Goal: Information Seeking & Learning: Find specific fact

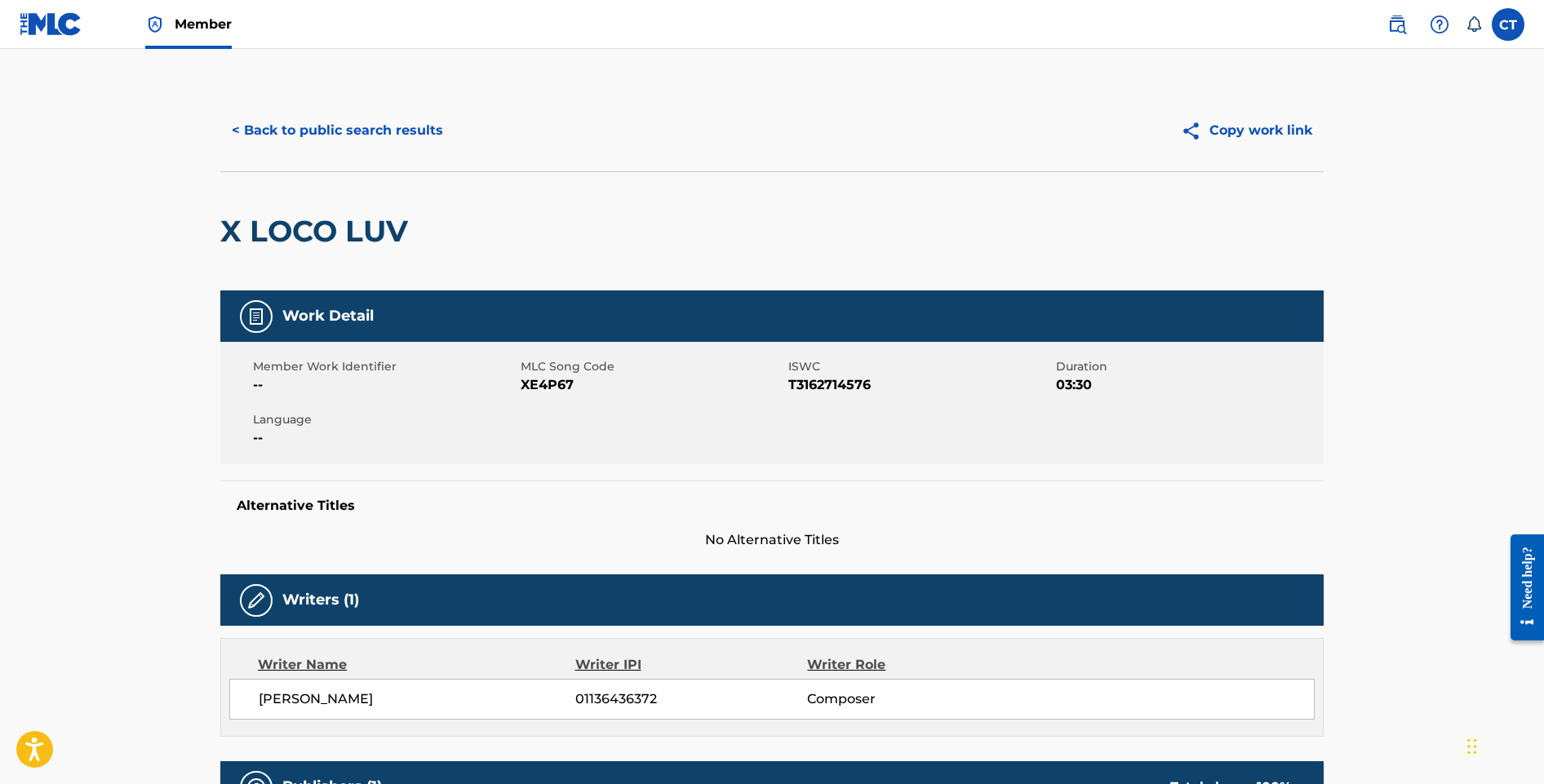
click at [323, 121] on button "< Back to public search results" at bounding box center [336, 130] width 234 height 41
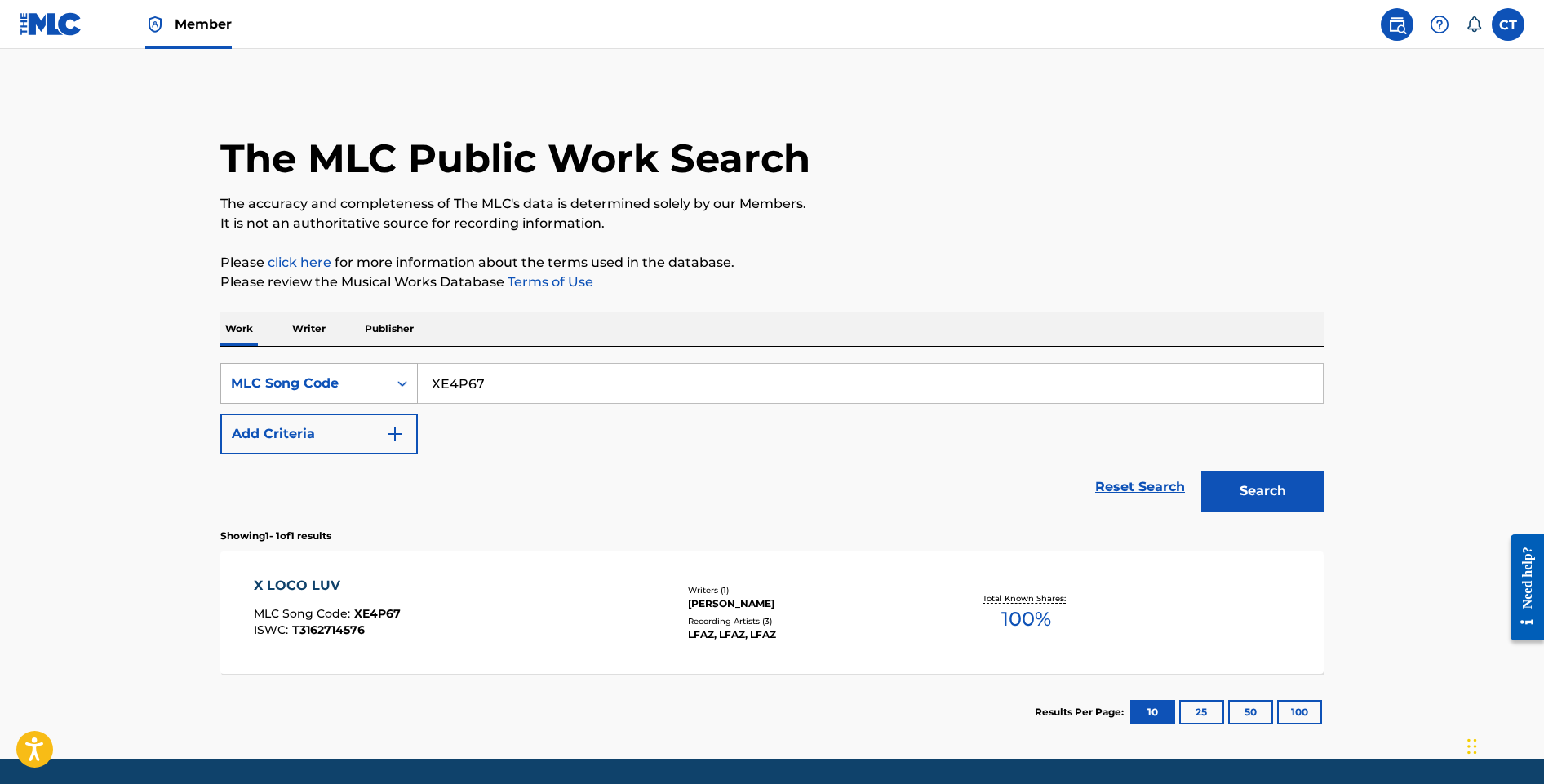
click at [411, 385] on div "Search Form" at bounding box center [403, 383] width 30 height 30
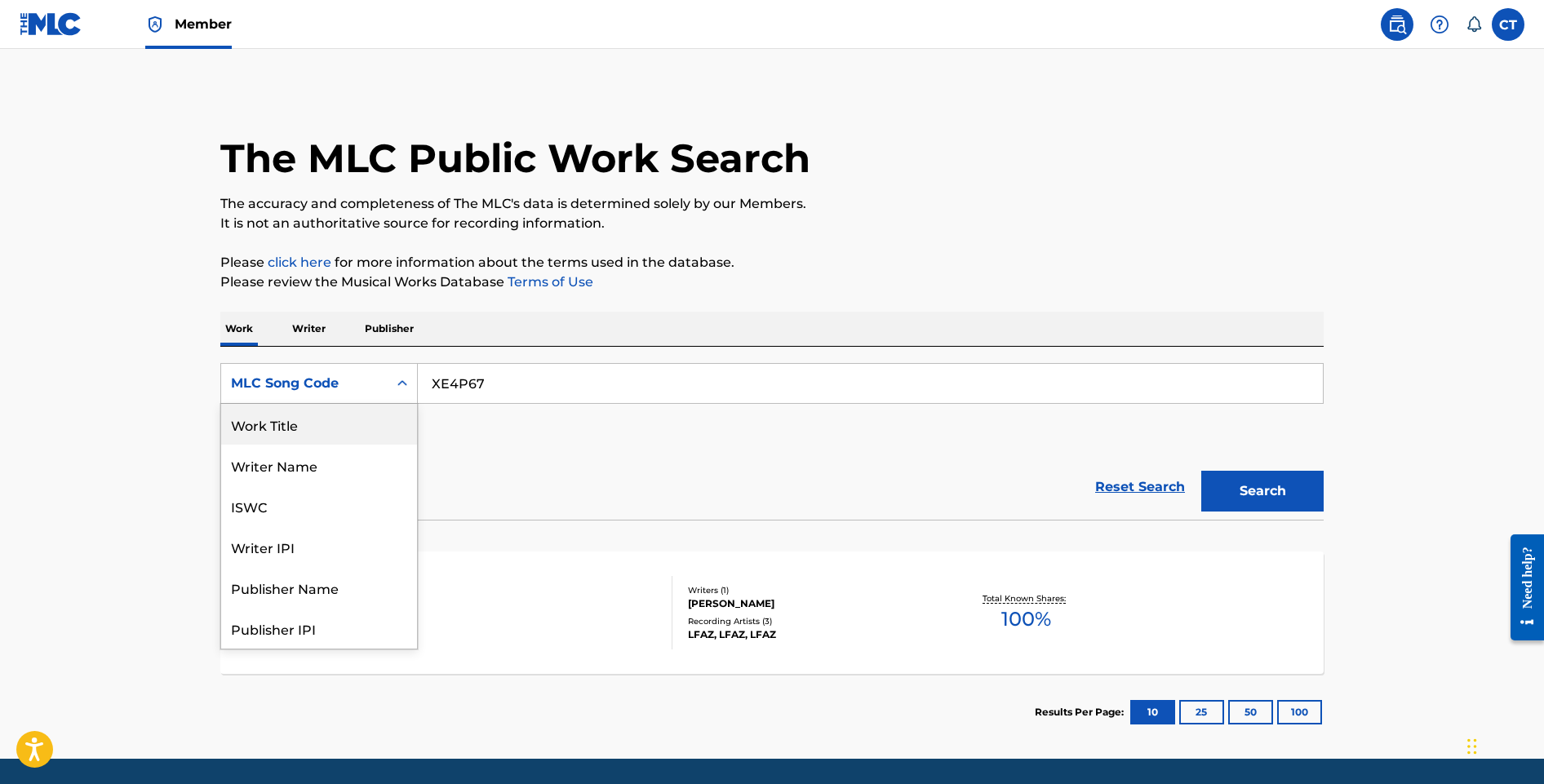
click at [369, 416] on div "Work Title" at bounding box center [318, 424] width 196 height 41
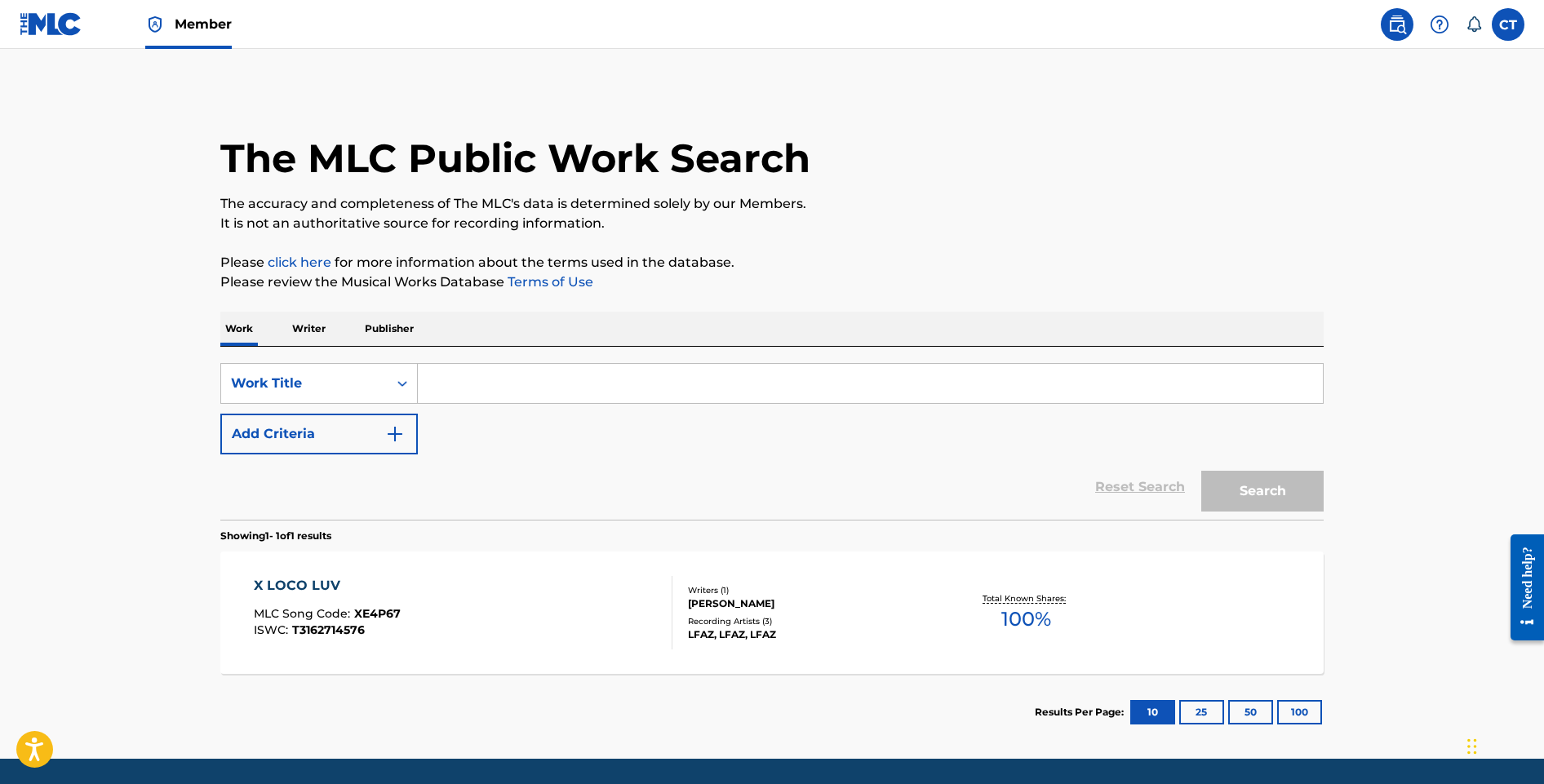
click at [509, 389] on input "Search Form" at bounding box center [870, 383] width 905 height 39
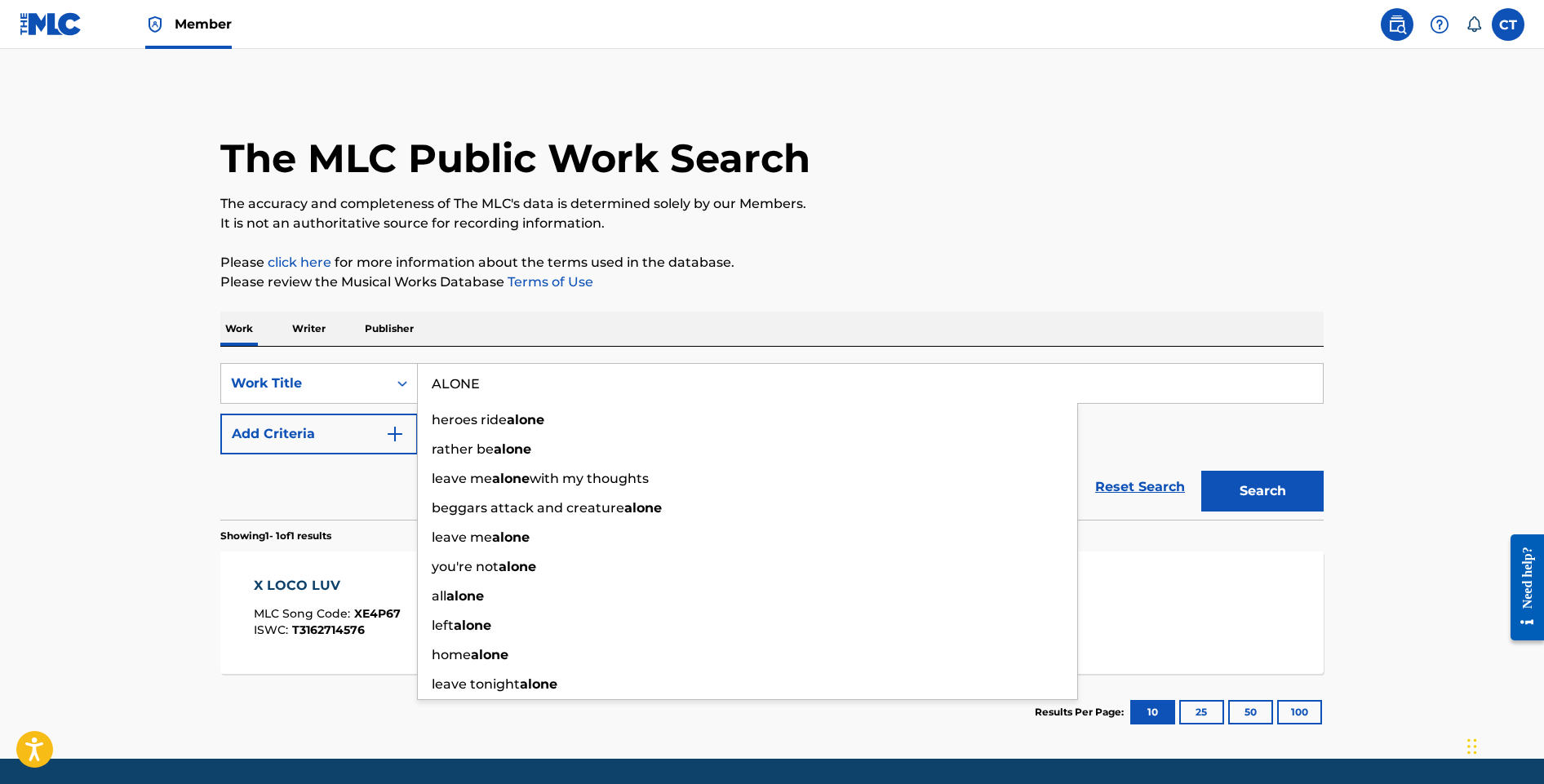
type input "ALONE"
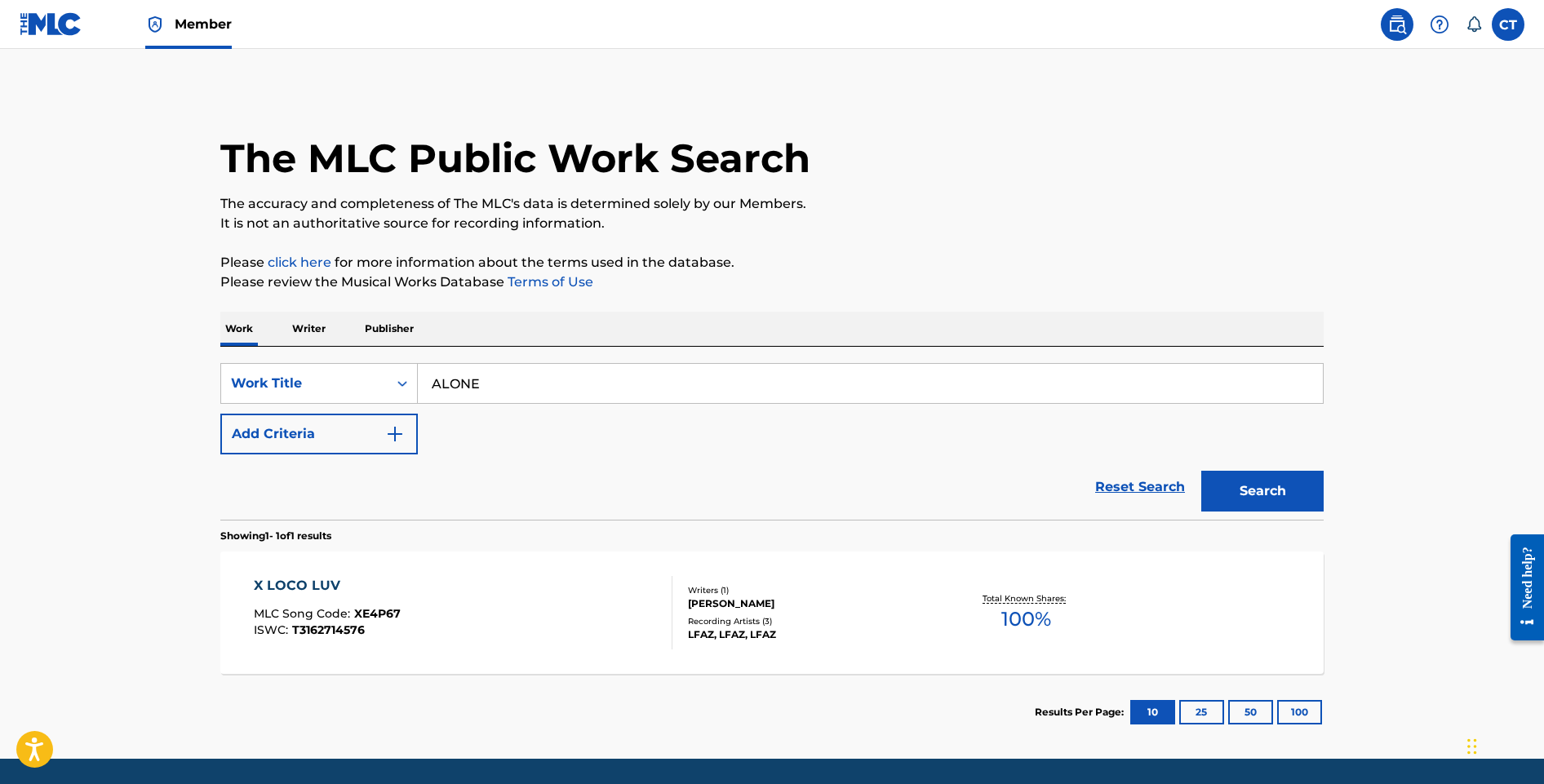
click at [411, 435] on button "Add Criteria" at bounding box center [318, 434] width 197 height 41
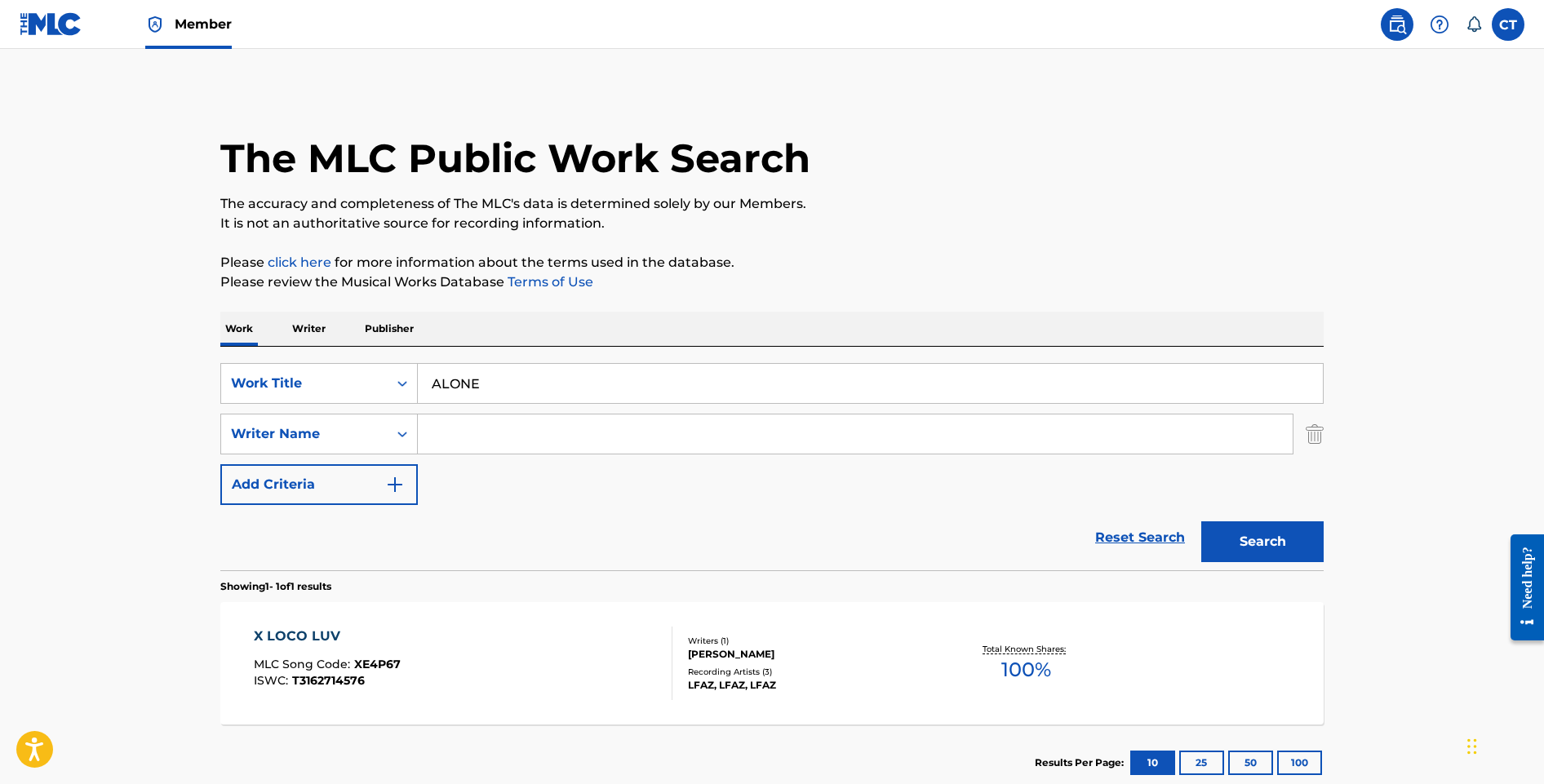
click at [431, 435] on input "Search Form" at bounding box center [855, 434] width 875 height 39
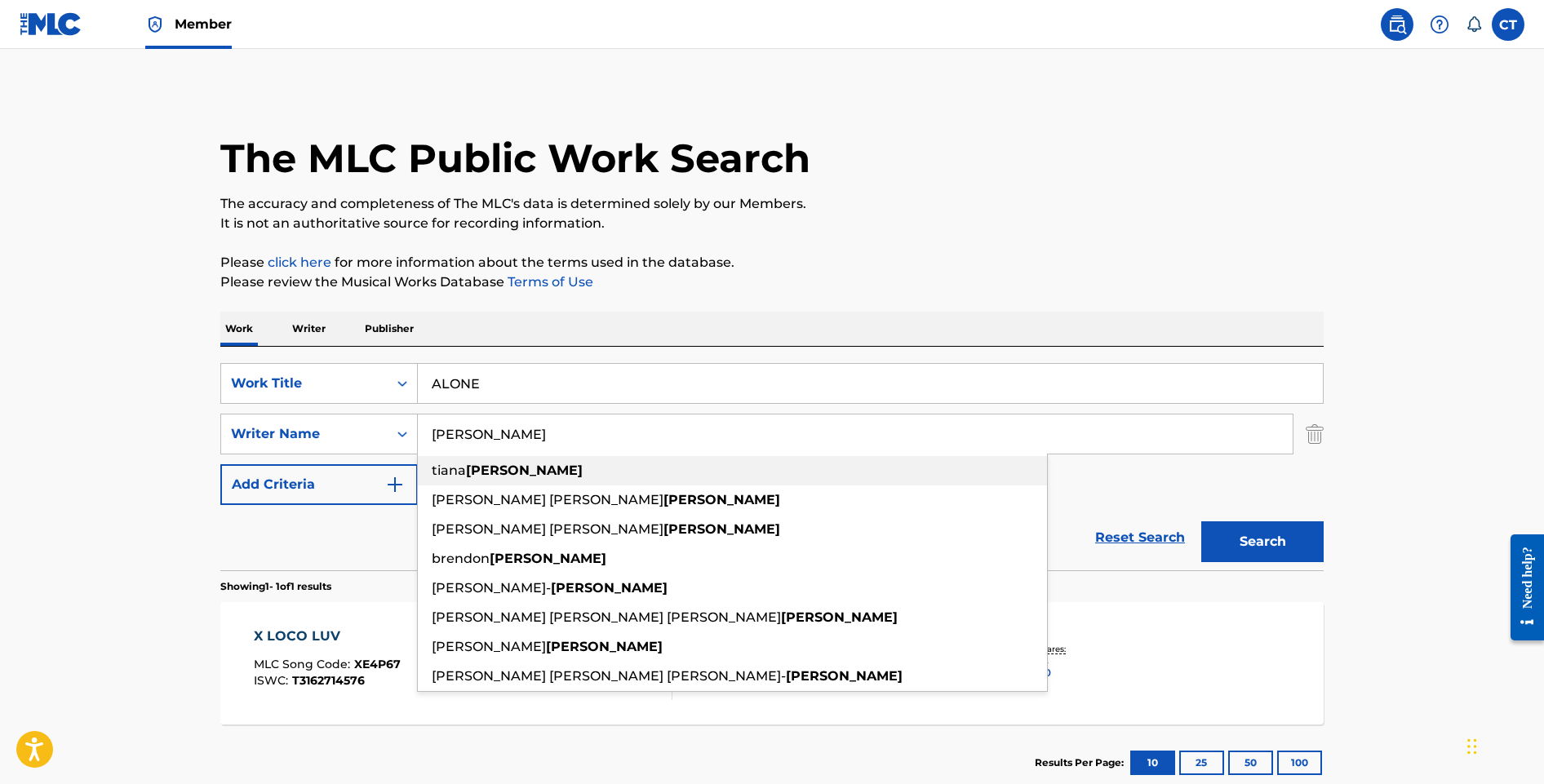
click at [449, 464] on span "tiana" at bounding box center [449, 470] width 34 height 16
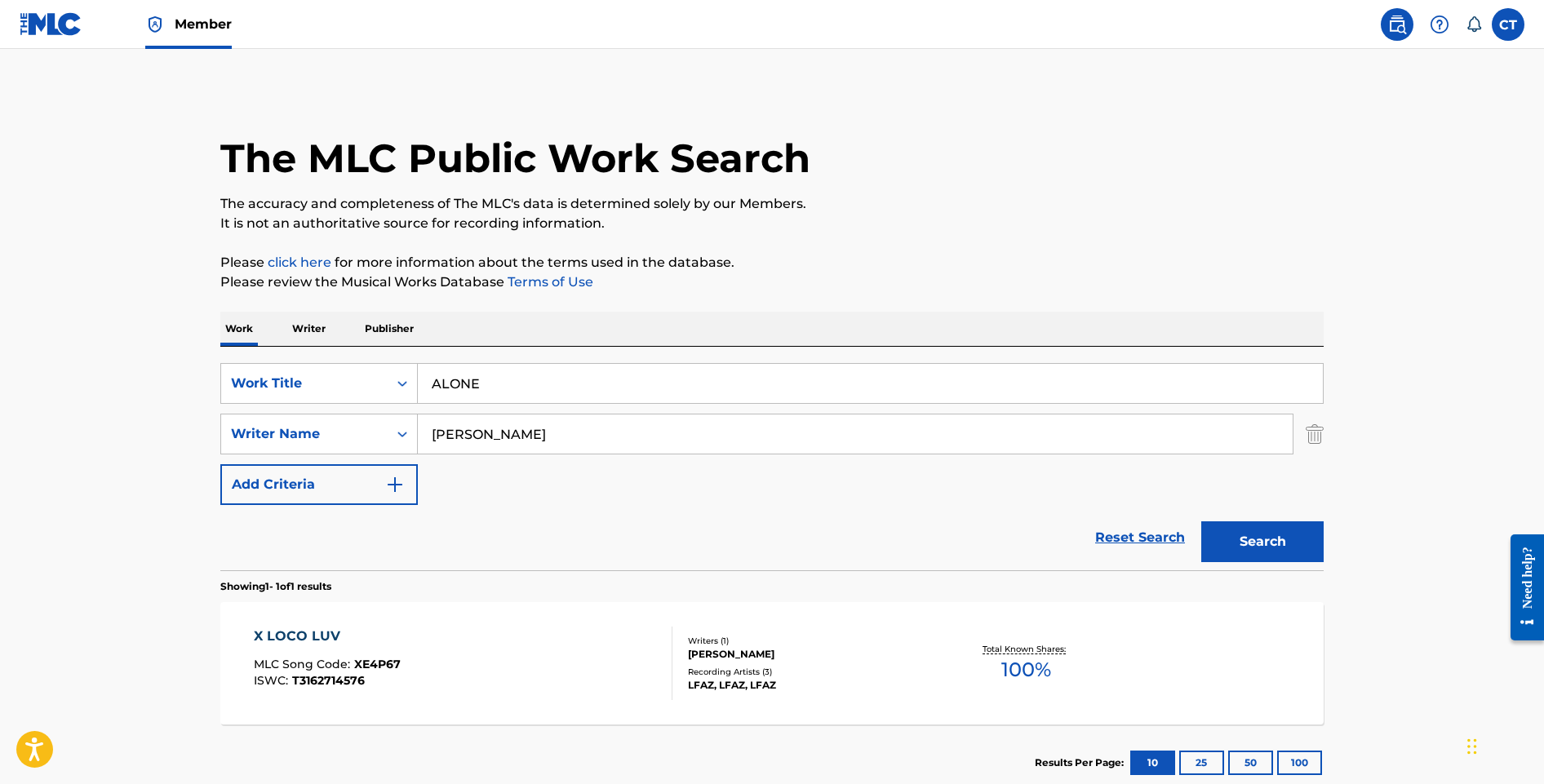
drag, startPoint x: 469, startPoint y: 435, endPoint x: 435, endPoint y: 429, distance: 34.5
click at [435, 429] on input "tiana ambersley" at bounding box center [855, 434] width 875 height 39
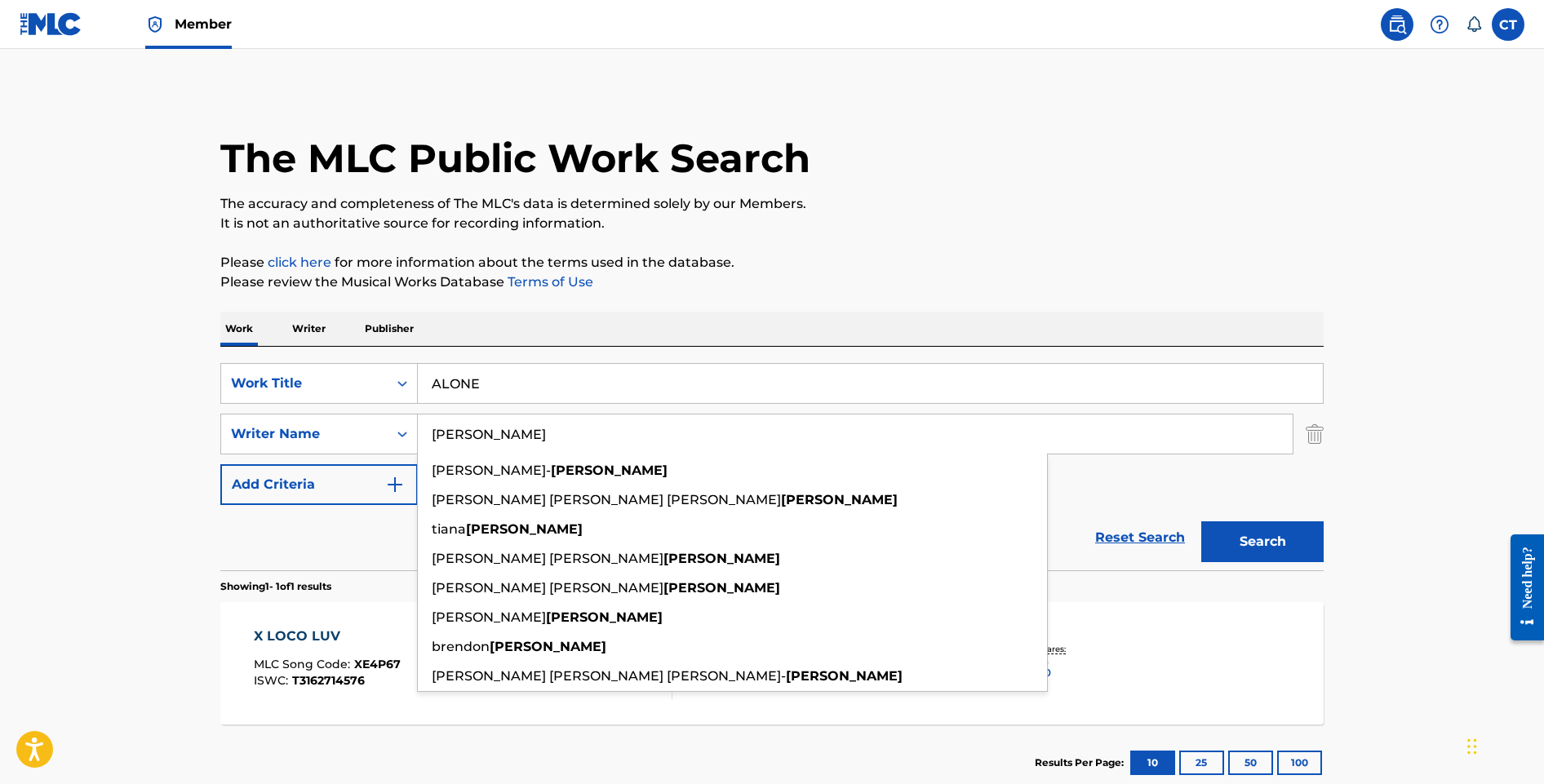
type input "ambersley"
click at [1201, 522] on button "Search" at bounding box center [1262, 541] width 123 height 41
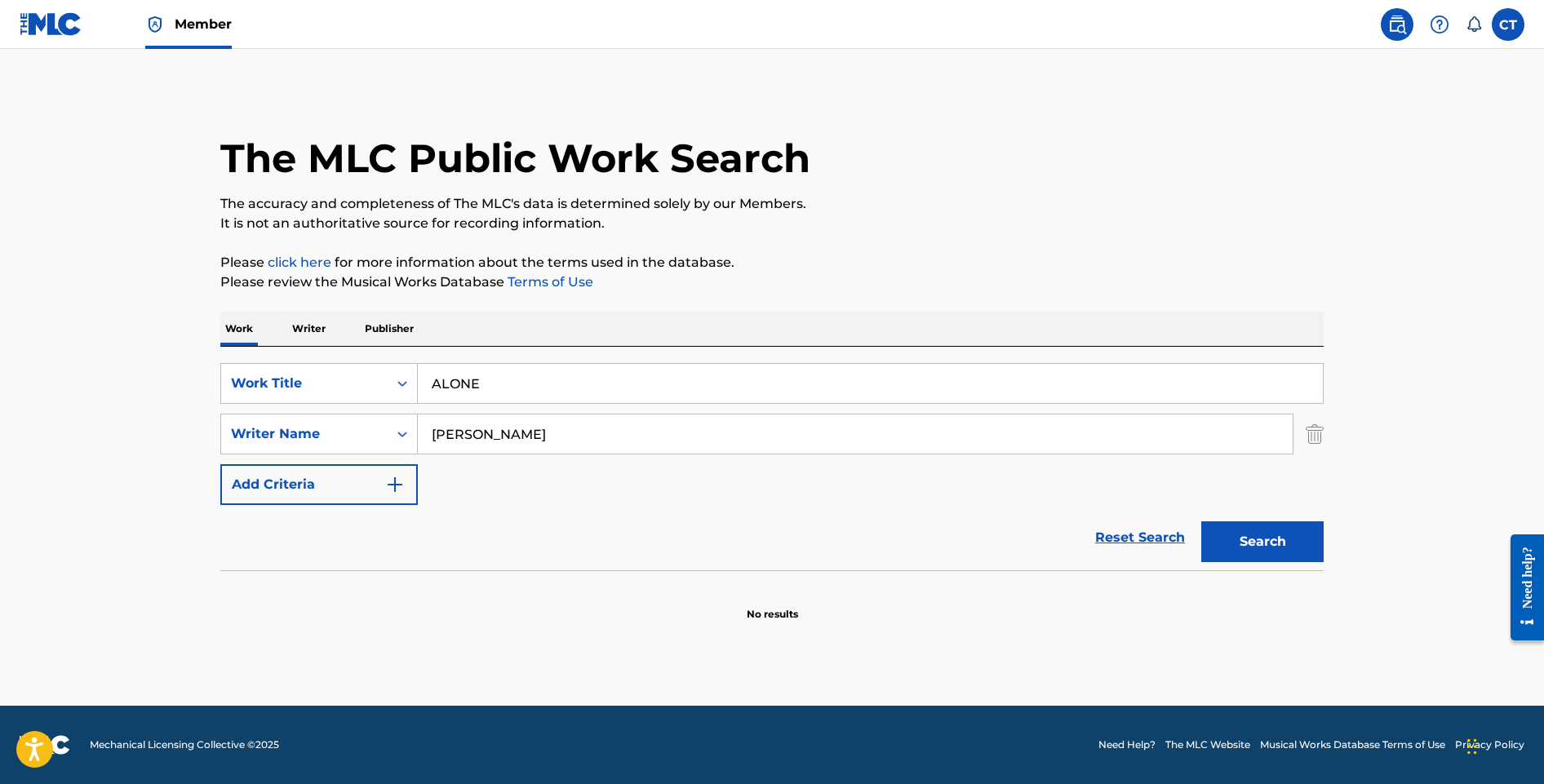
click at [1400, 25] on img at bounding box center [1397, 24] width 20 height 20
click at [1405, 18] on img at bounding box center [1397, 24] width 20 height 20
click at [229, 31] on span "Member" at bounding box center [203, 24] width 57 height 19
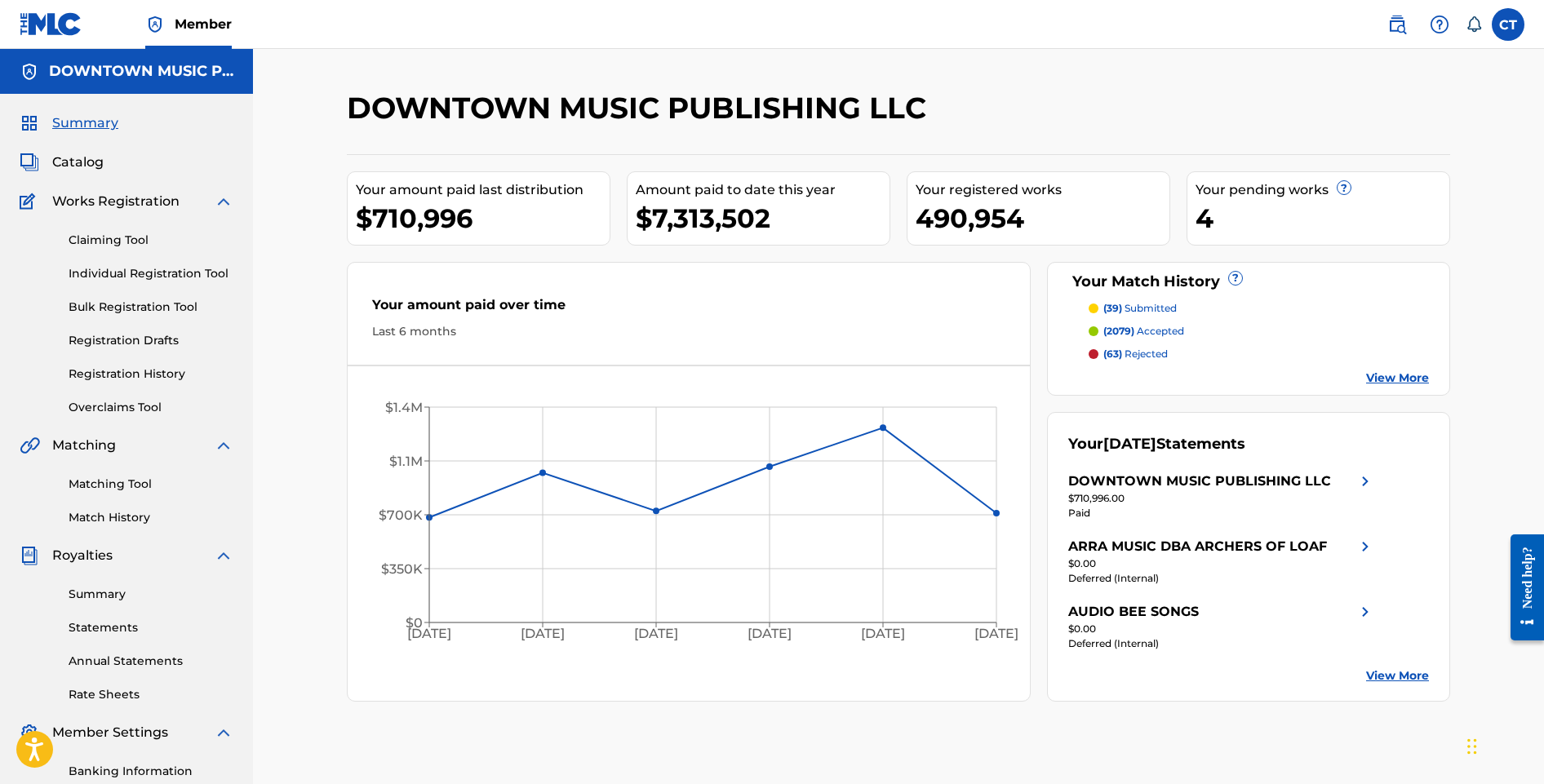
click at [137, 372] on link "Registration History" at bounding box center [151, 374] width 165 height 17
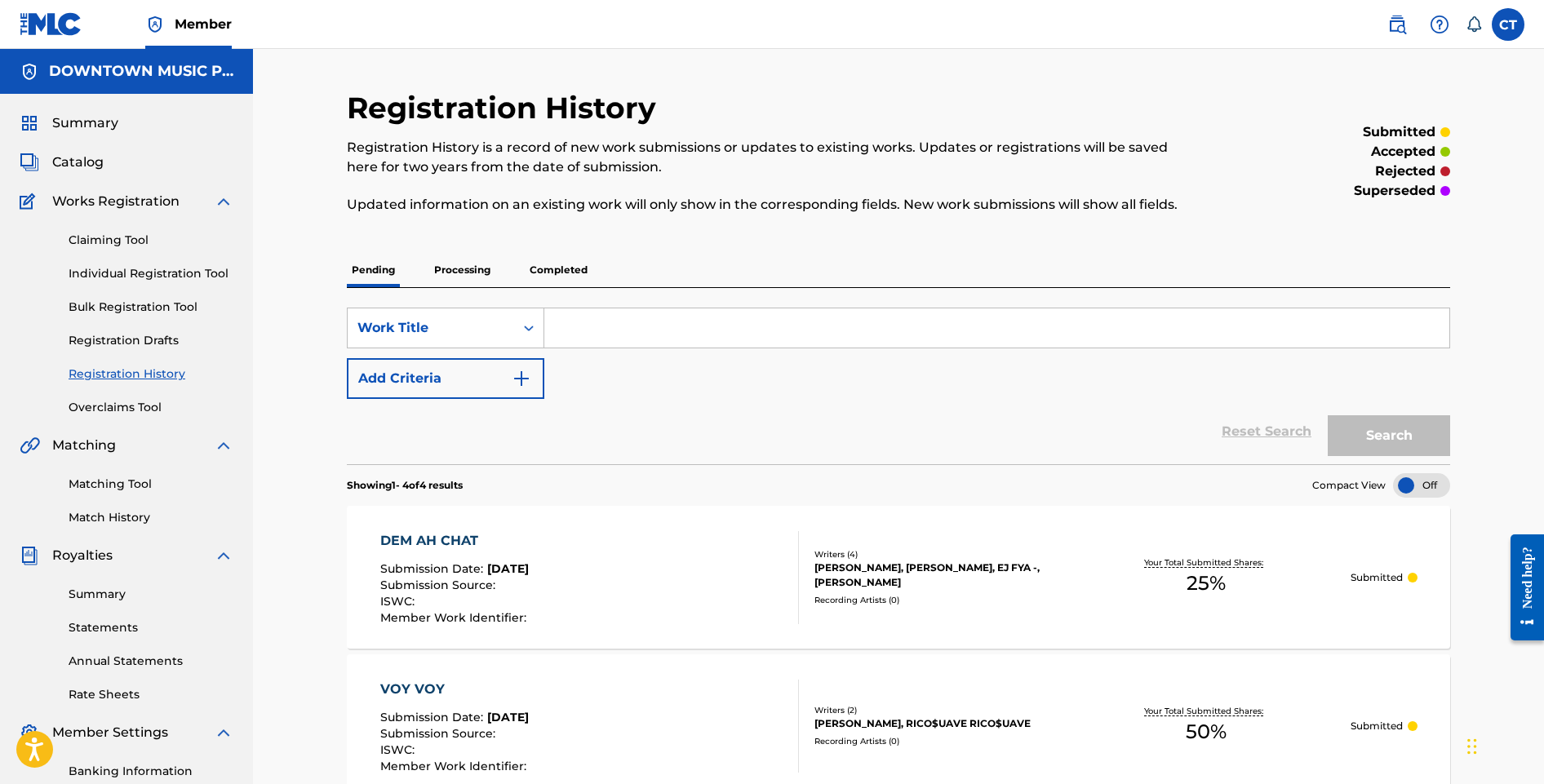
click at [566, 339] on input "Search Form" at bounding box center [996, 328] width 905 height 39
type input "ALONE"
click at [1335, 432] on button "Search" at bounding box center [1388, 435] width 123 height 41
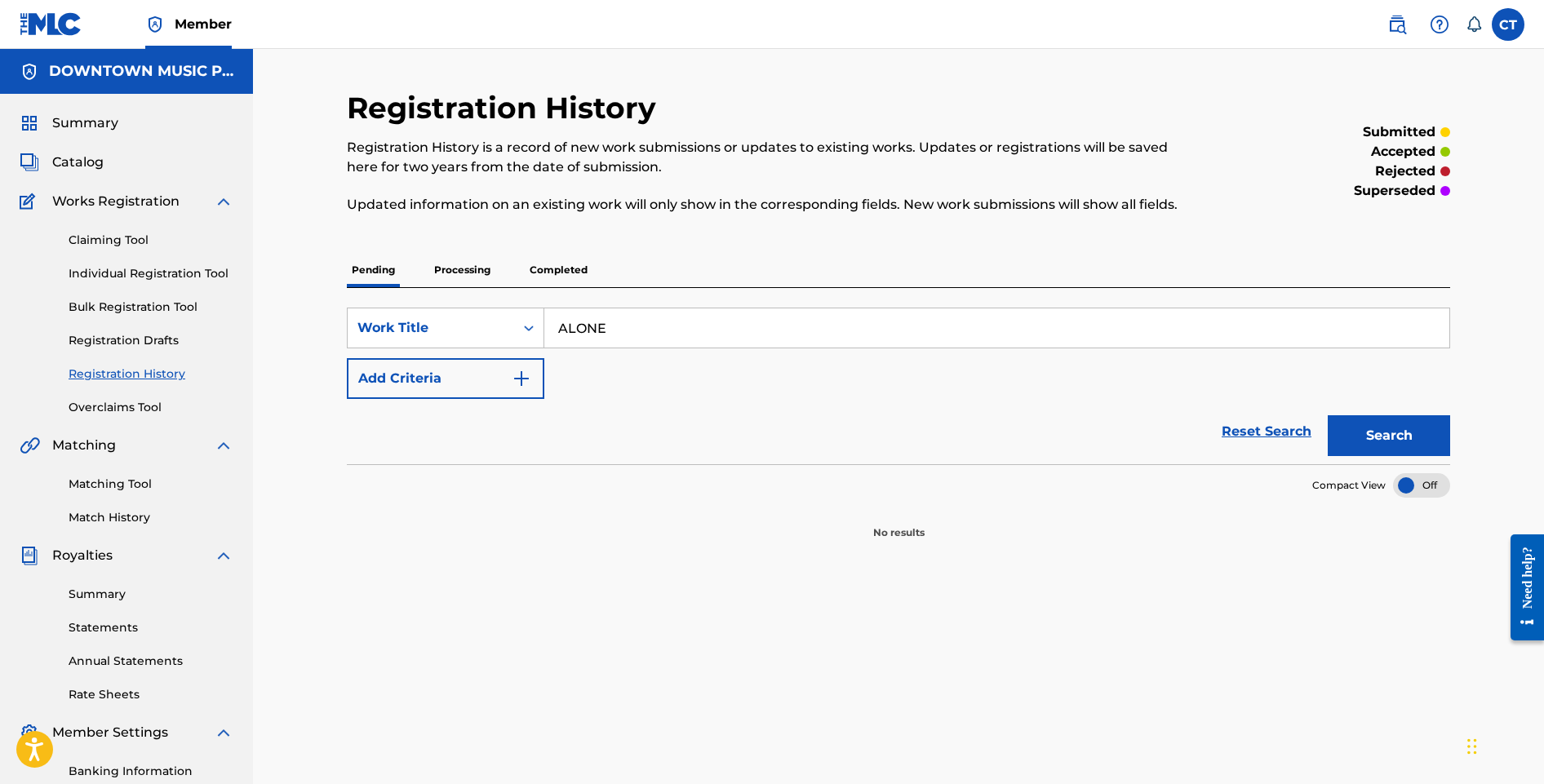
click at [474, 275] on p "Processing" at bounding box center [463, 269] width 66 height 34
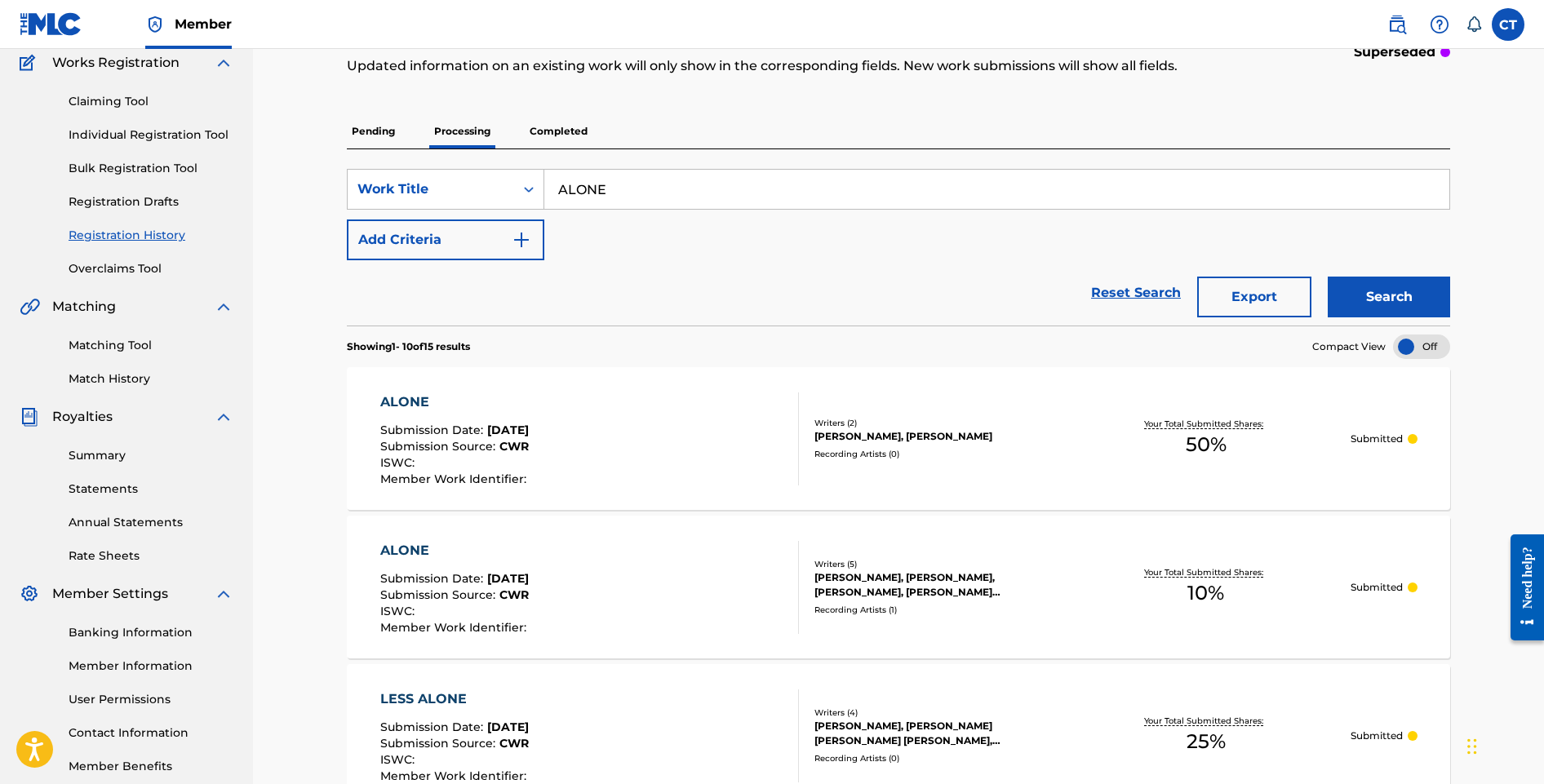
scroll to position [161, 0]
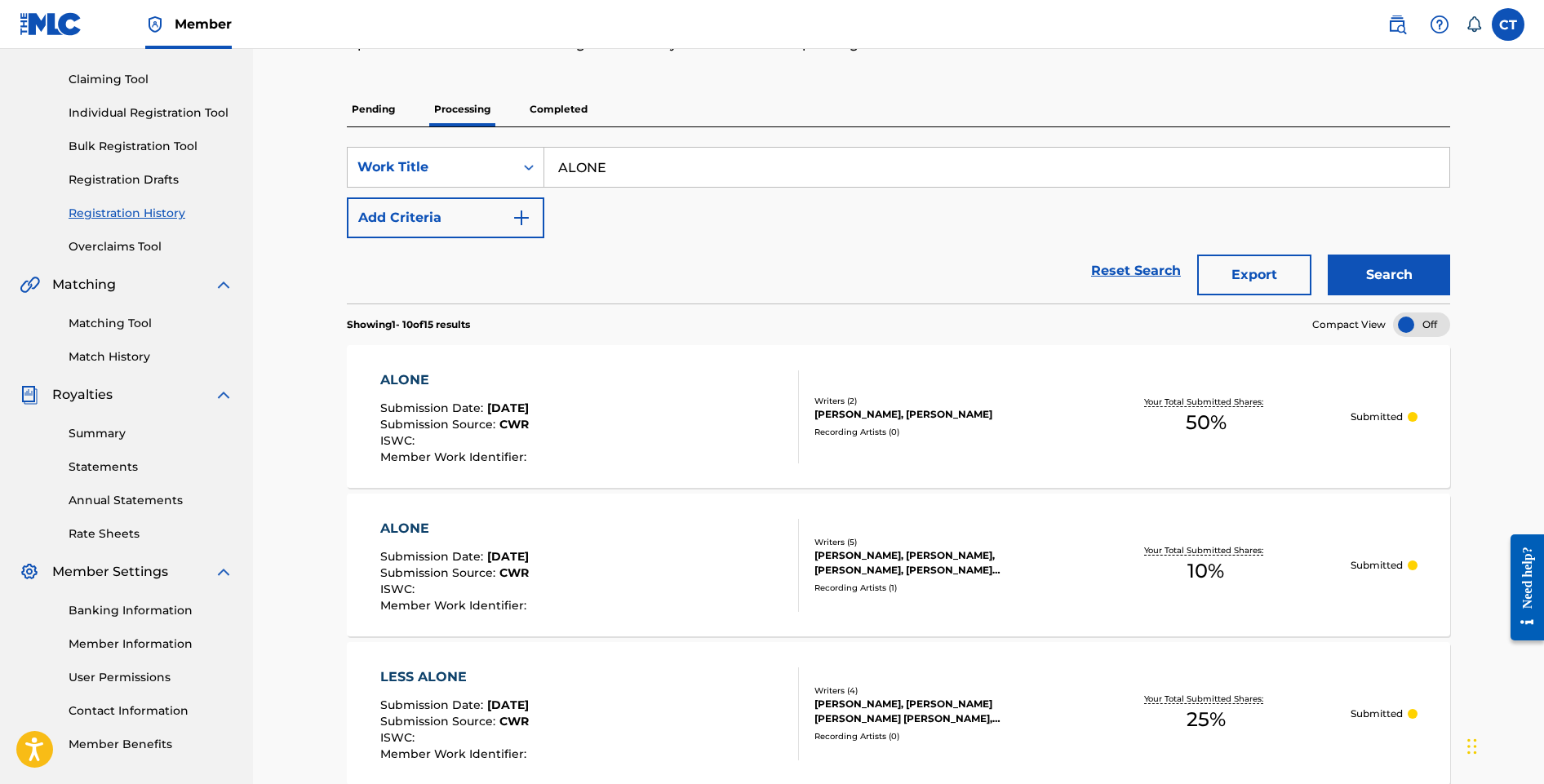
click at [645, 551] on div "ALONE Submission Date : Jun 12, 2025 Submission Source : CWR ISWC : Member Work…" at bounding box center [589, 565] width 419 height 93
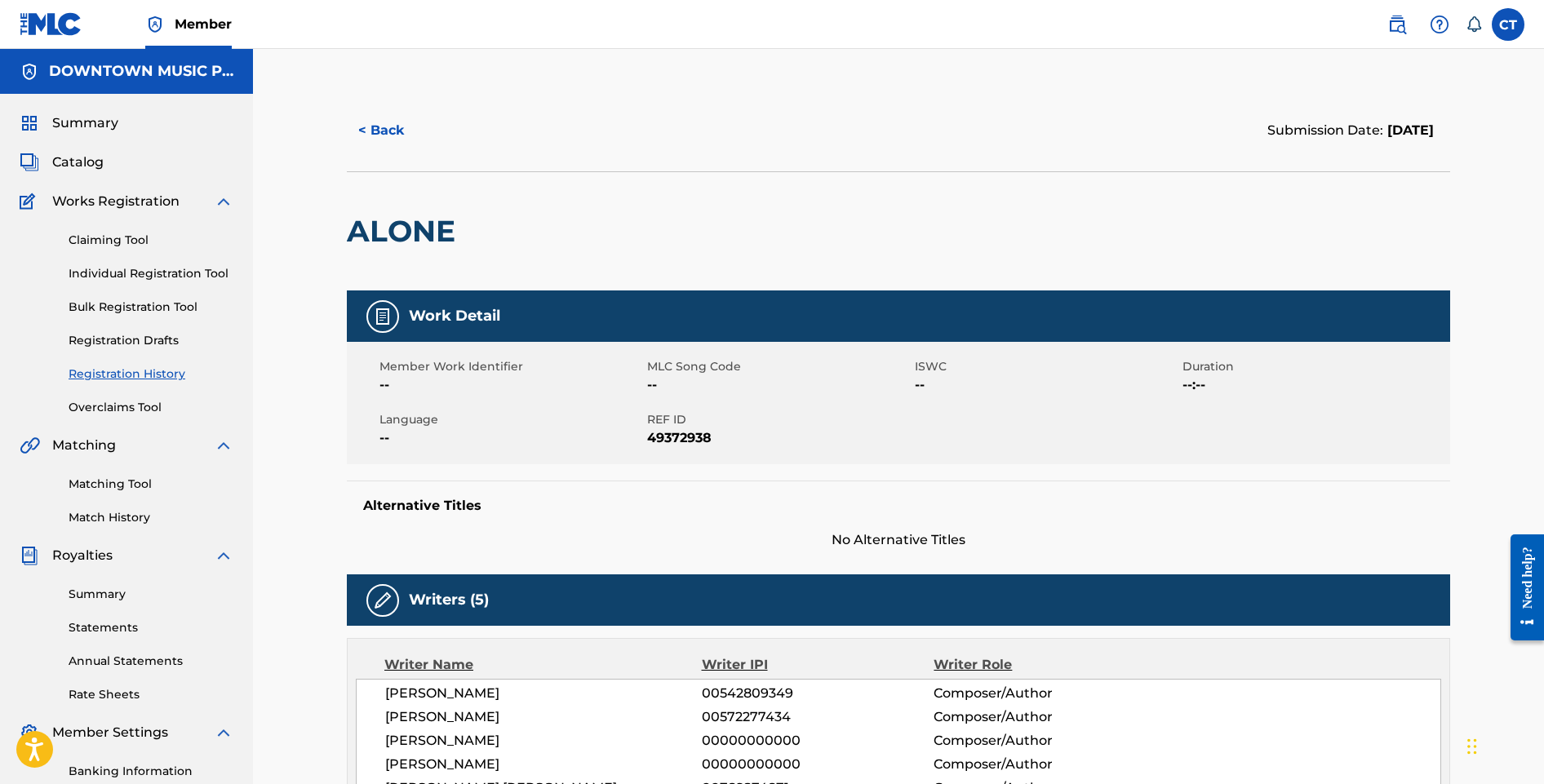
click at [79, 167] on span "Catalog" at bounding box center [77, 163] width 51 height 20
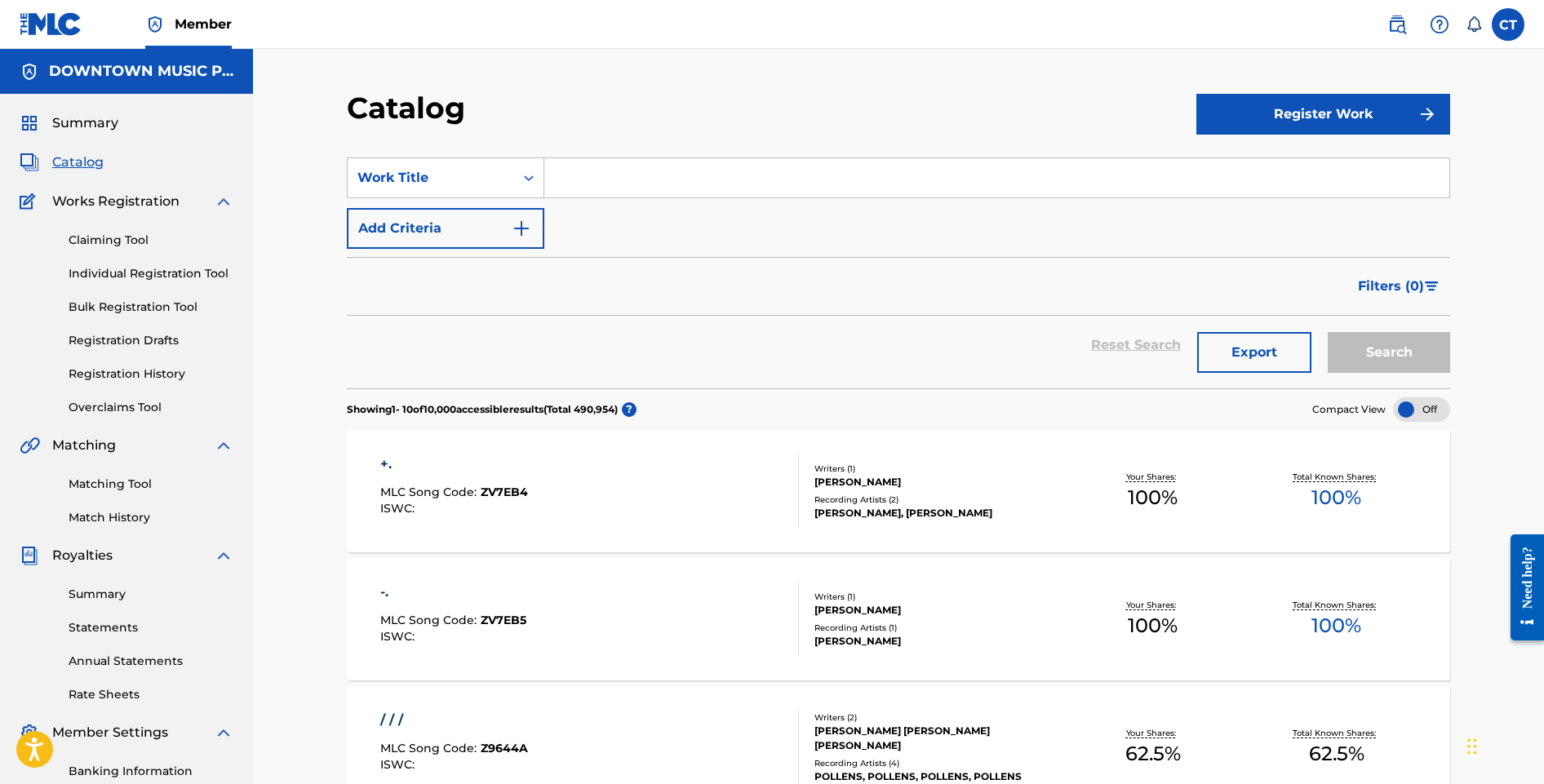
click at [569, 191] on input "Search Form" at bounding box center [996, 177] width 905 height 39
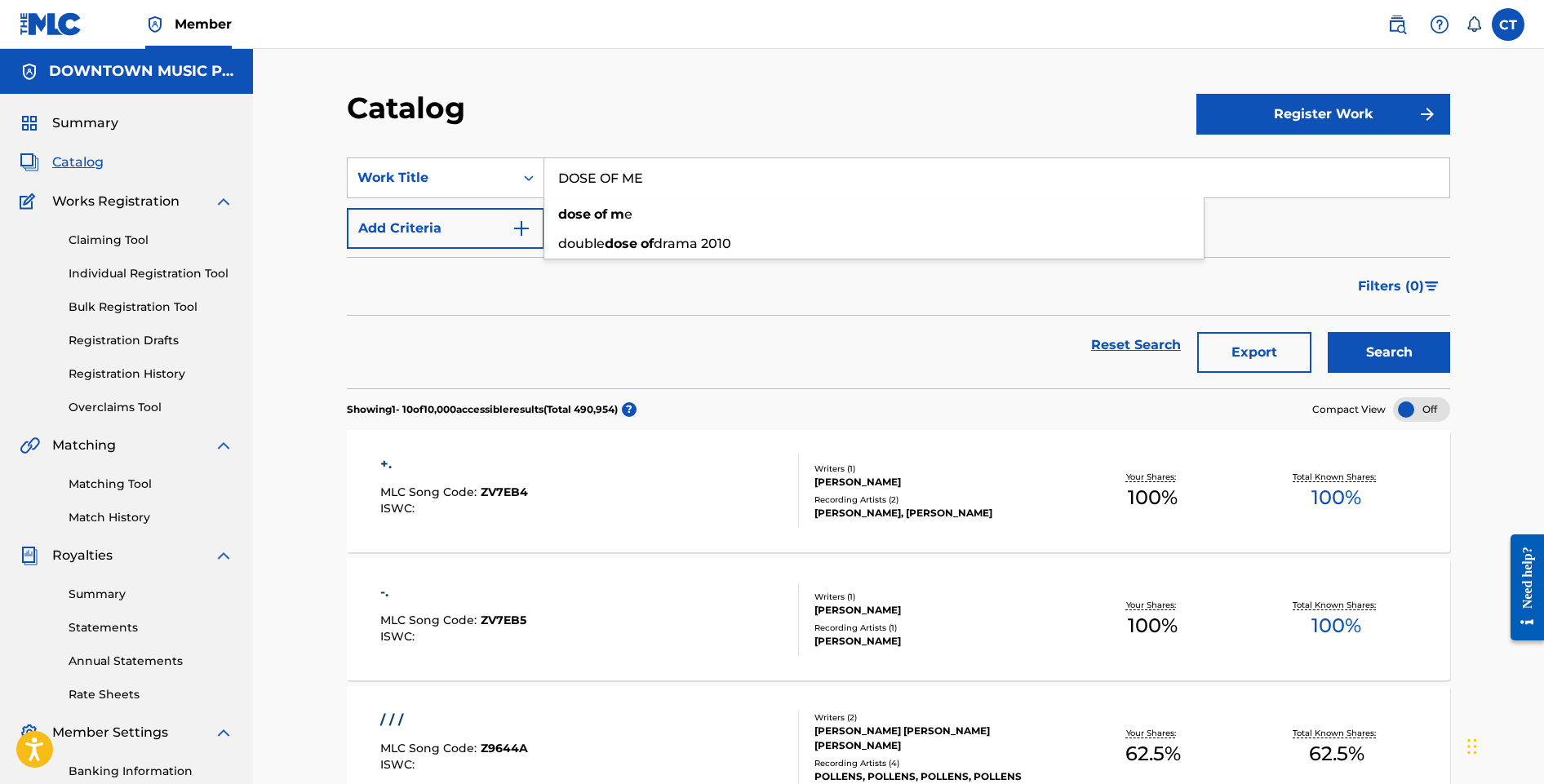
type input "DOSE OF ME"
click at [1328, 332] on button "Search" at bounding box center [1388, 352] width 123 height 41
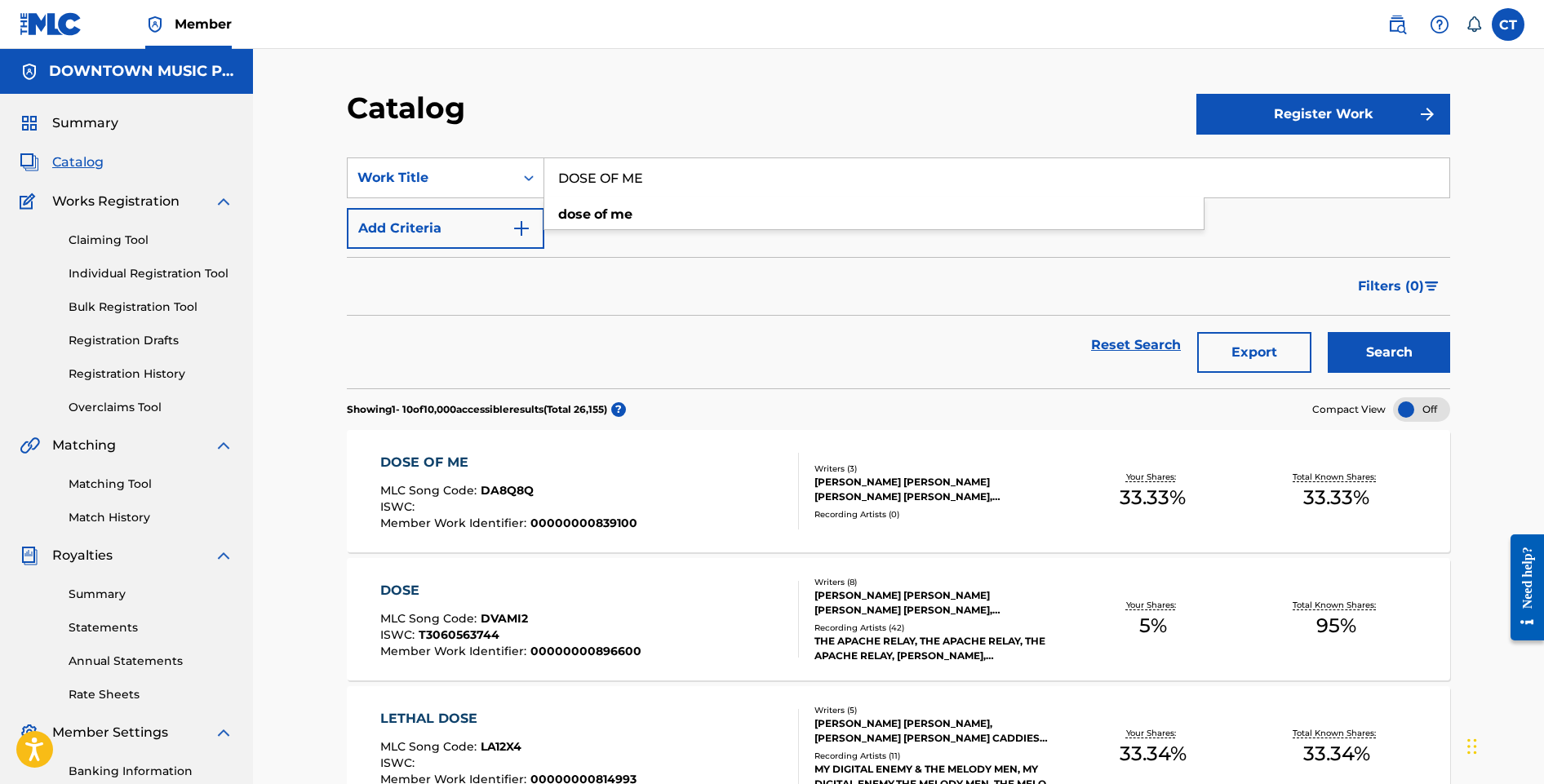
click at [603, 494] on div "MLC Song Code : DA8Q8Q" at bounding box center [509, 493] width 257 height 17
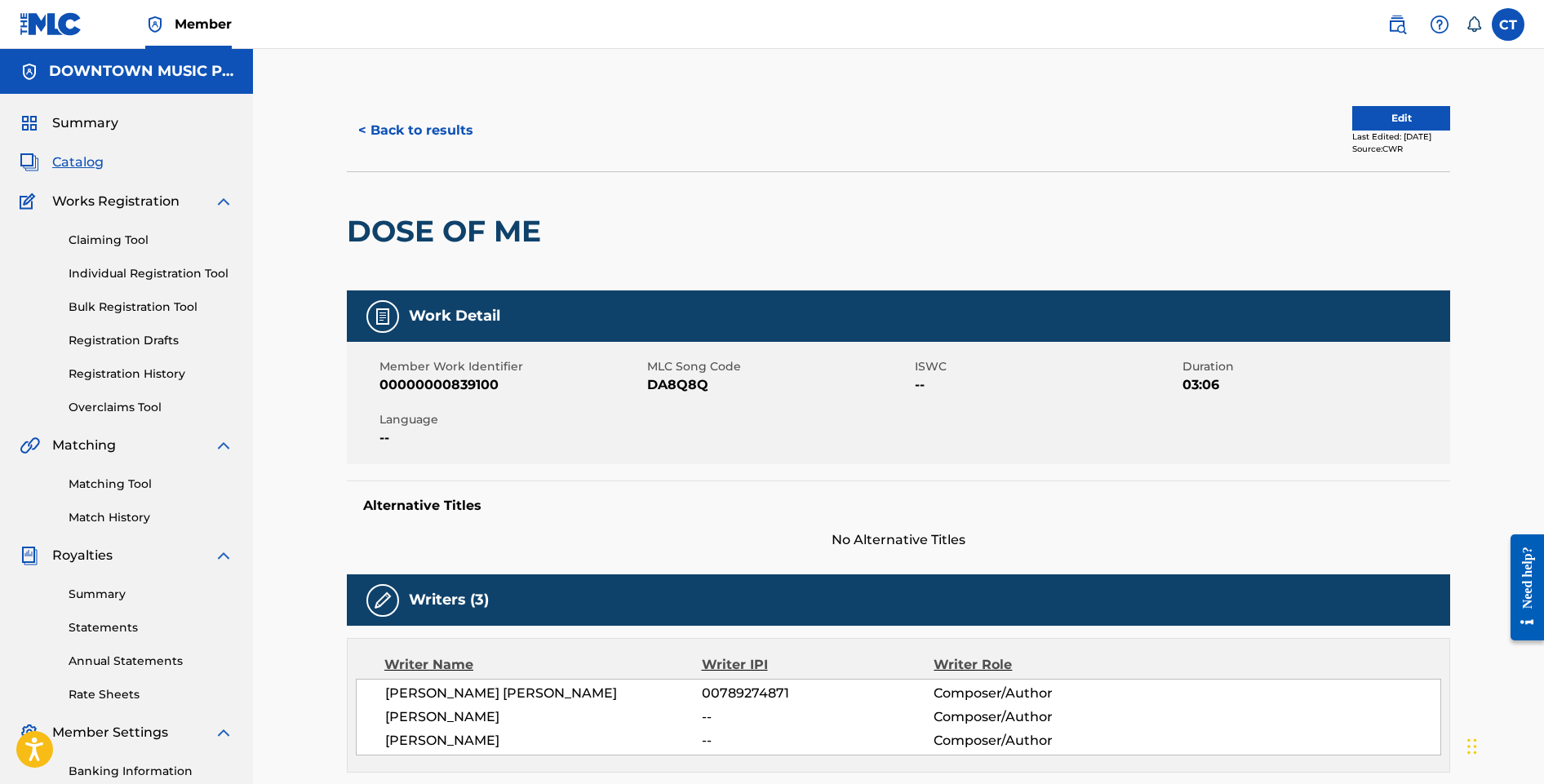
click at [142, 372] on link "Registration History" at bounding box center [151, 374] width 165 height 17
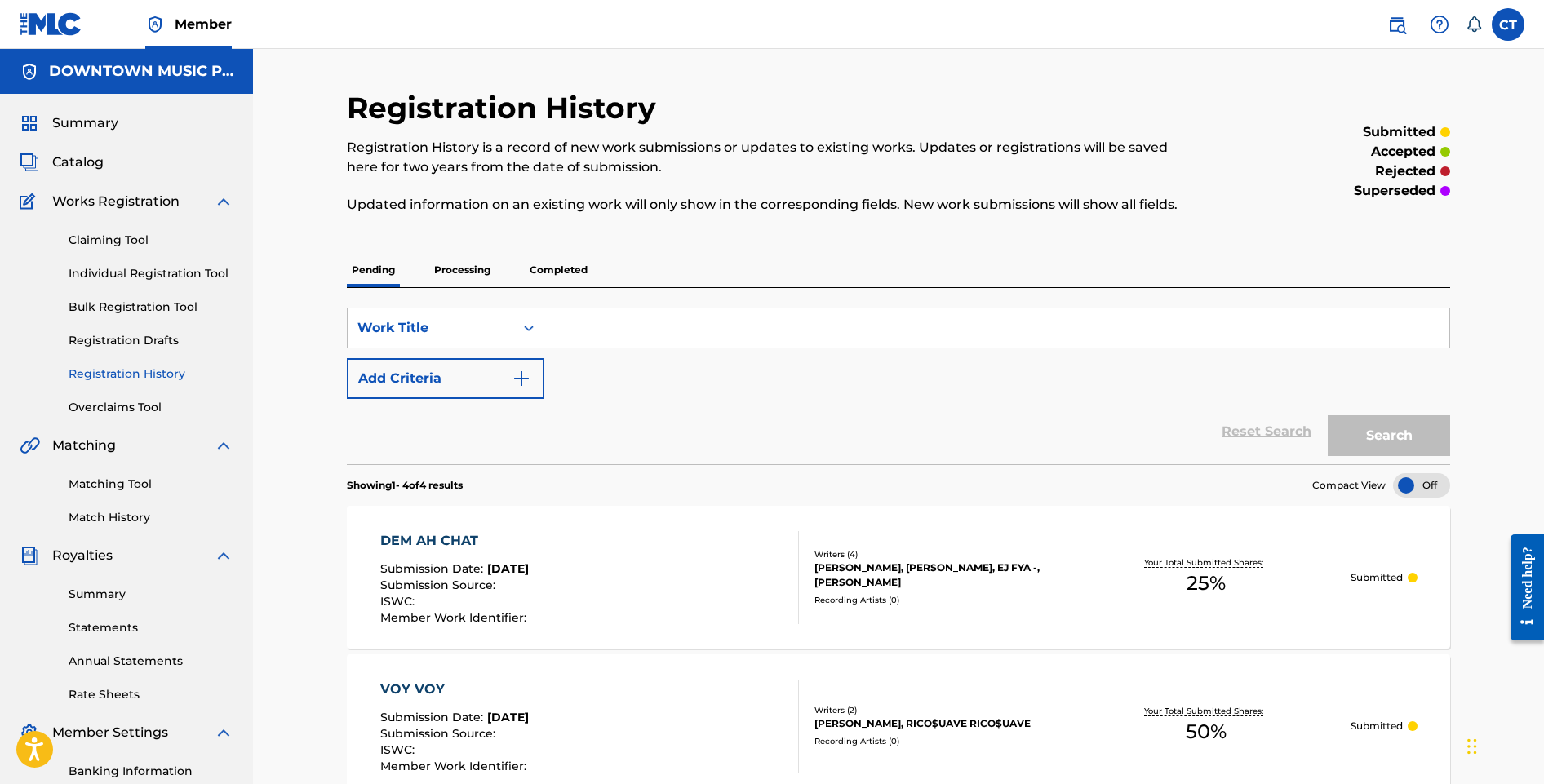
click at [472, 275] on p "Processing" at bounding box center [463, 269] width 66 height 34
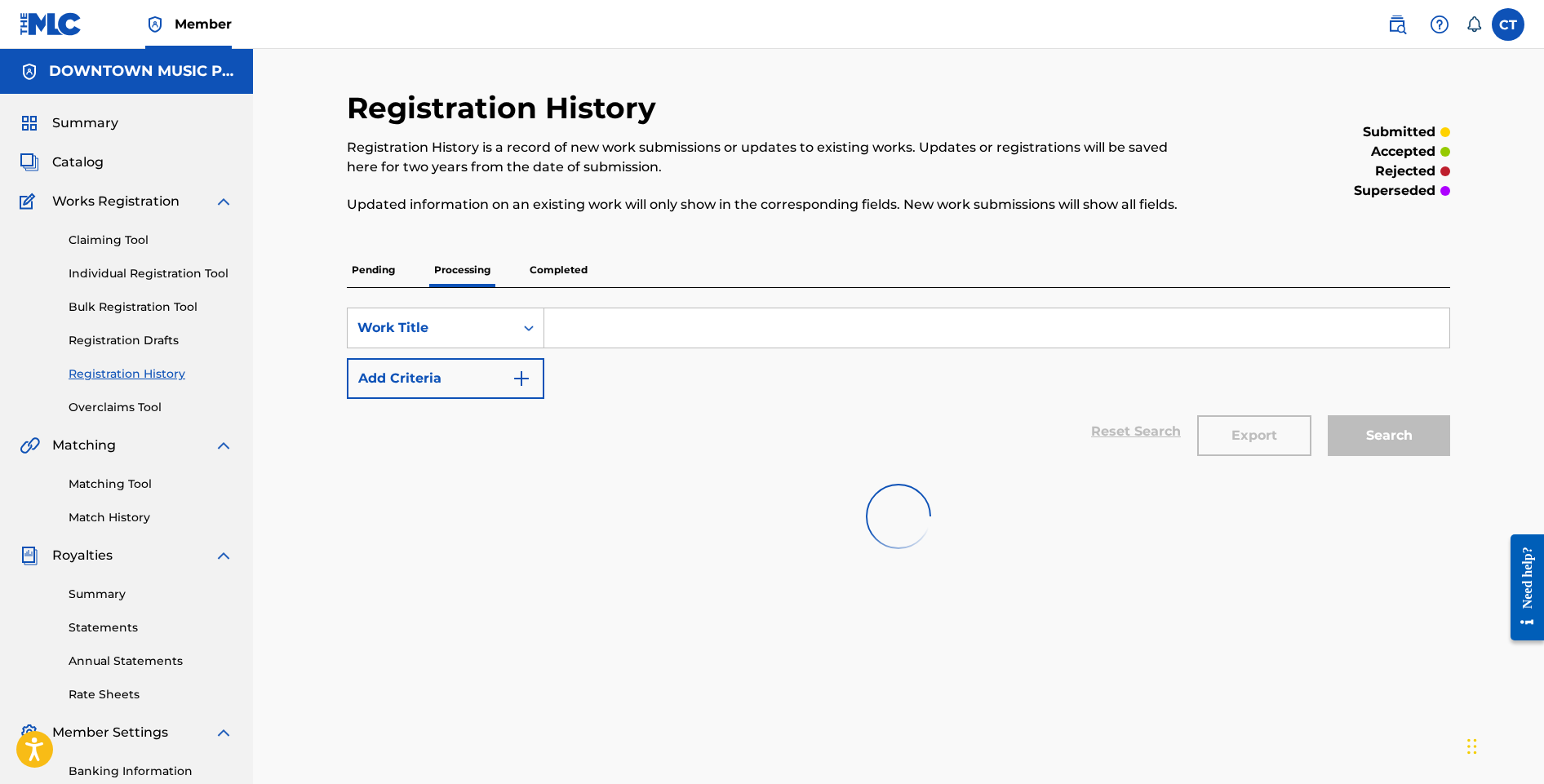
click at [600, 337] on input "Search Form" at bounding box center [996, 328] width 905 height 39
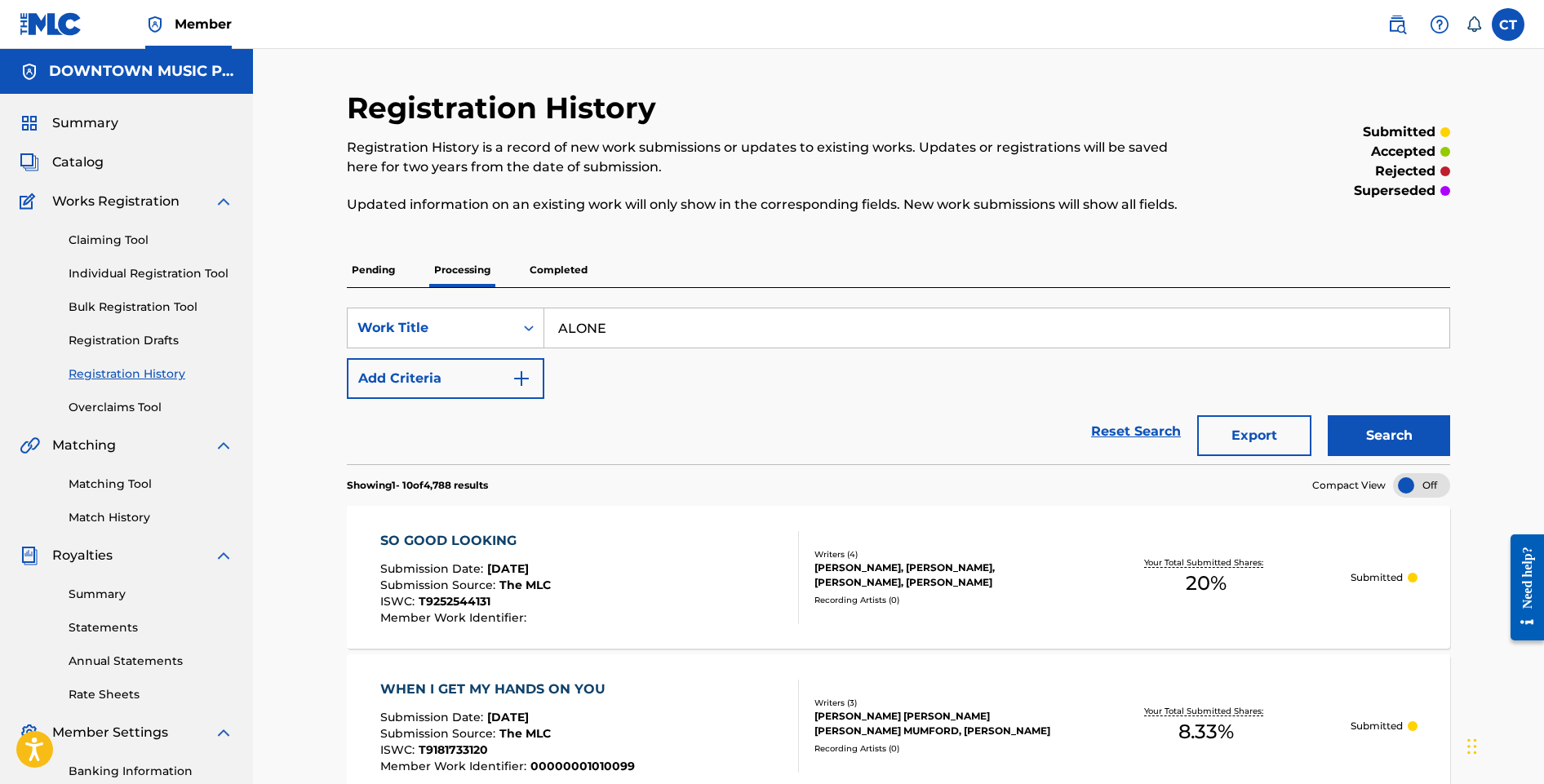
click at [1328, 415] on button "Search" at bounding box center [1388, 435] width 123 height 41
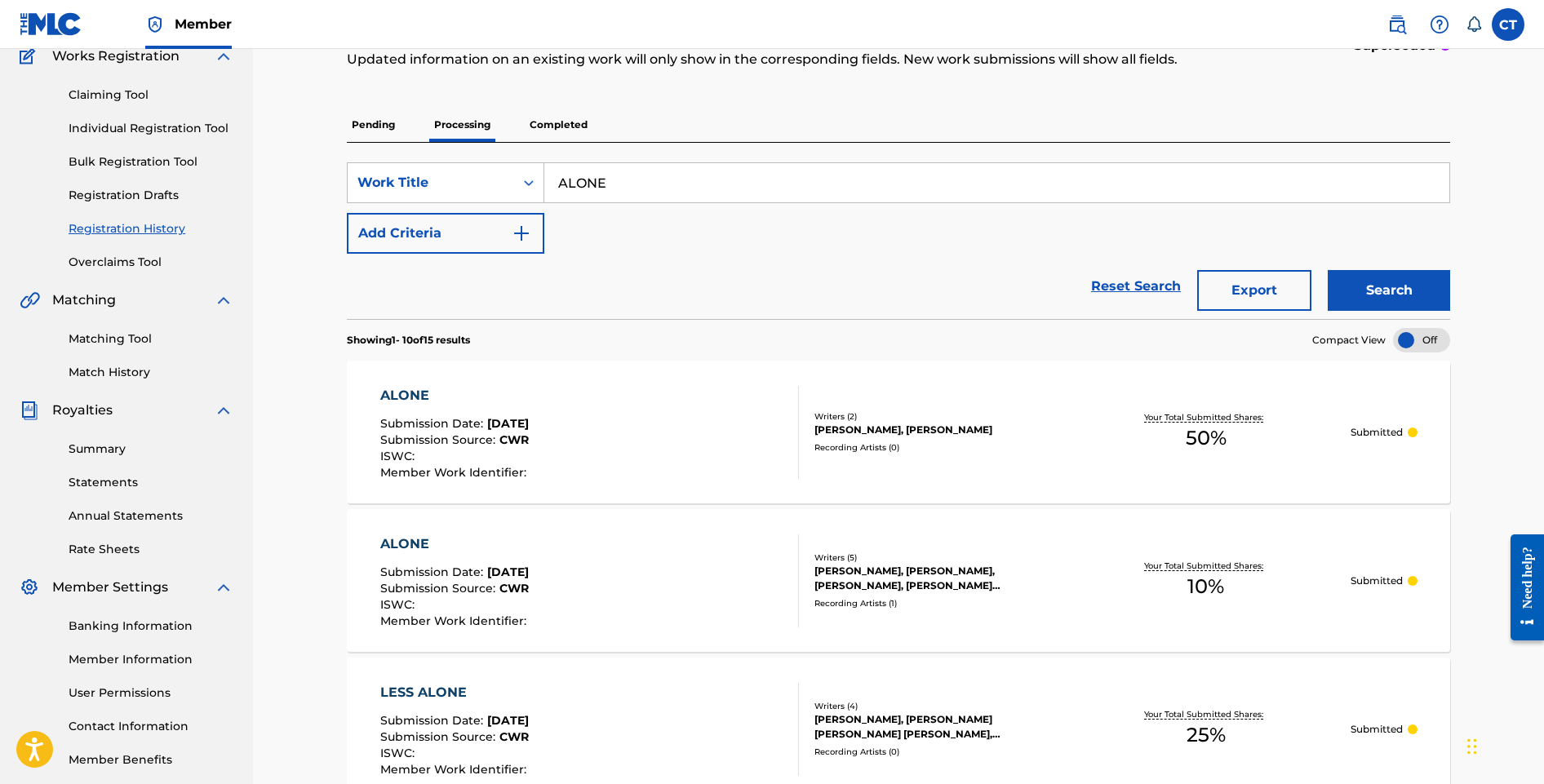
scroll to position [147, 0]
drag, startPoint x: 656, startPoint y: 181, endPoint x: 539, endPoint y: 171, distance: 117.4
click at [539, 171] on div "SearchWithCriteria11013cf5-a59a-44e7-acf6-4fe71659f52f Work Title ALONE" at bounding box center [898, 181] width 1103 height 41
type input "DOSE OF ME"
click at [1328, 269] on button "Search" at bounding box center [1388, 289] width 123 height 41
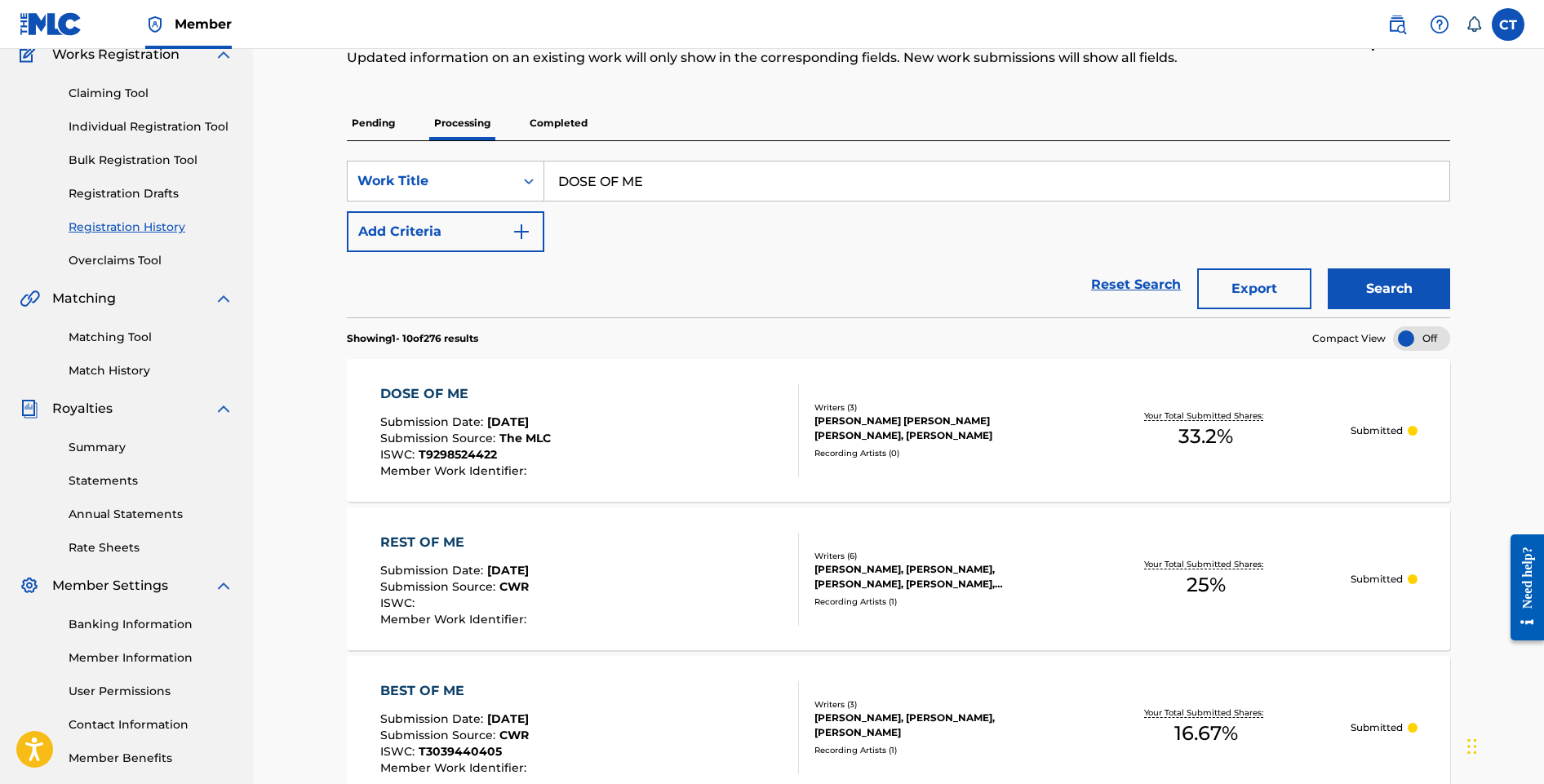
click at [609, 397] on div "DOSE OF ME Submission Date : Aug 14, 2025 Submission Source : The MLC ISWC : T9…" at bounding box center [589, 430] width 419 height 93
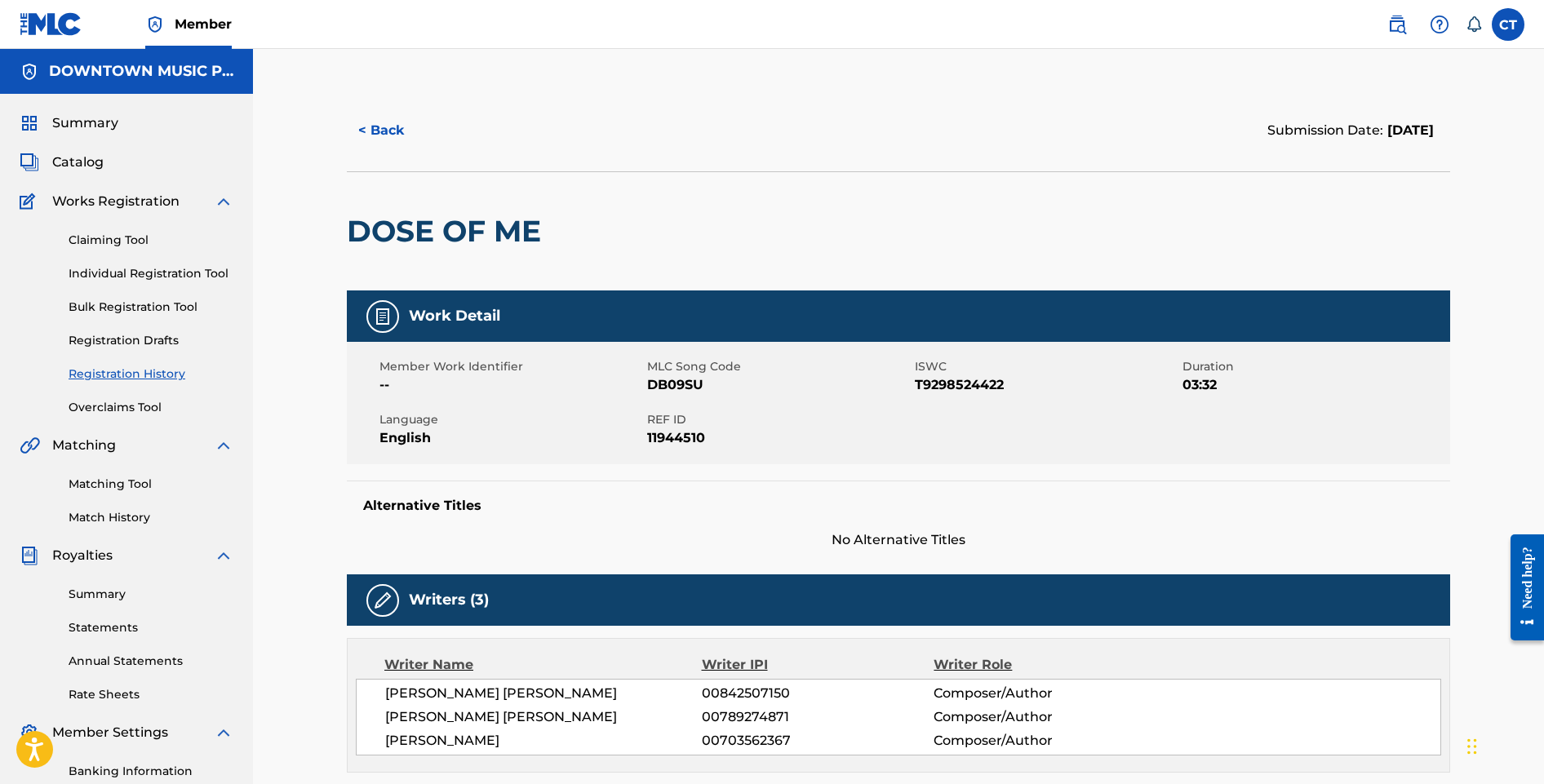
click at [396, 135] on button "< Back" at bounding box center [396, 130] width 98 height 41
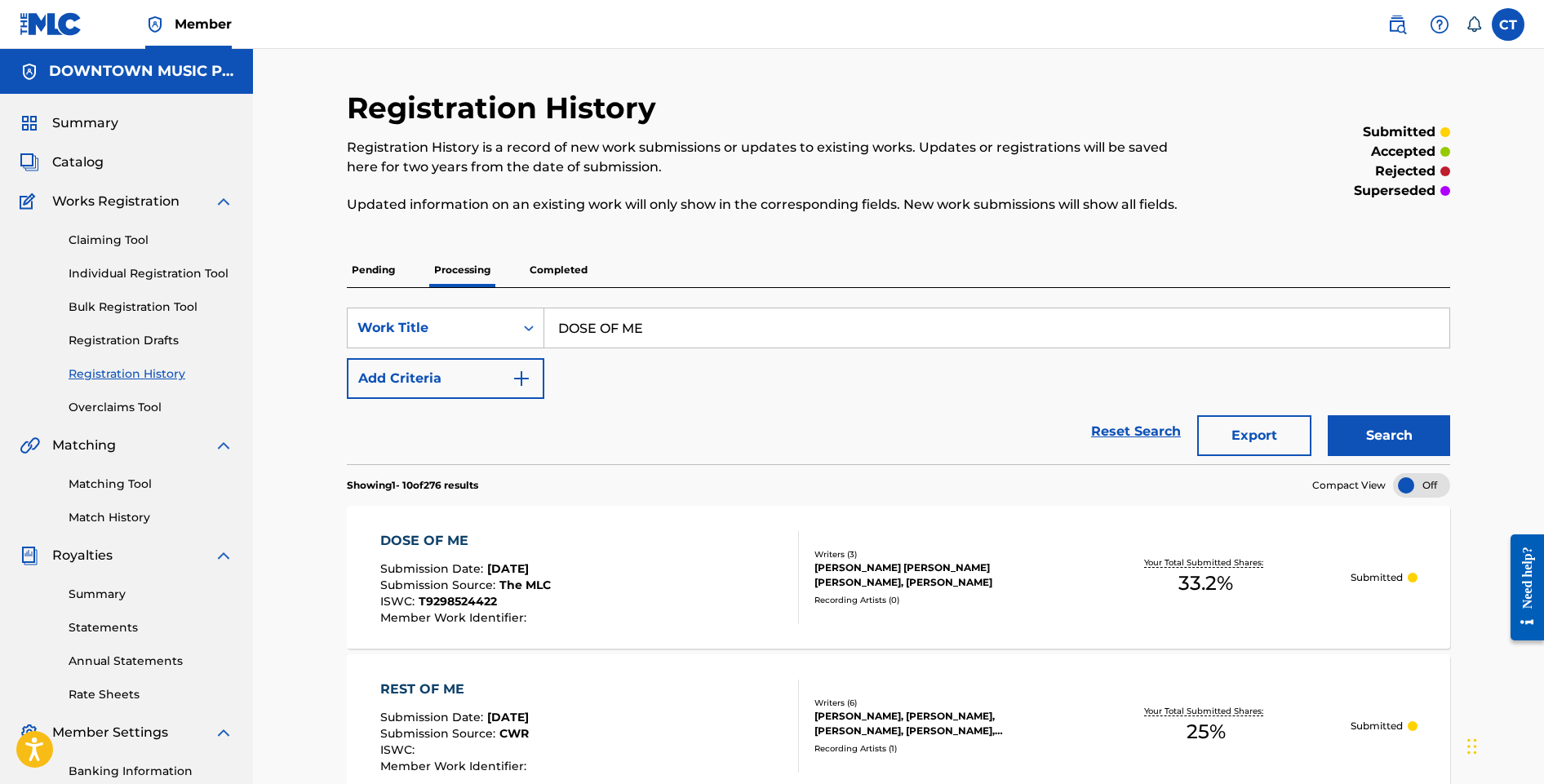
click at [99, 158] on span "Catalog" at bounding box center [77, 163] width 51 height 20
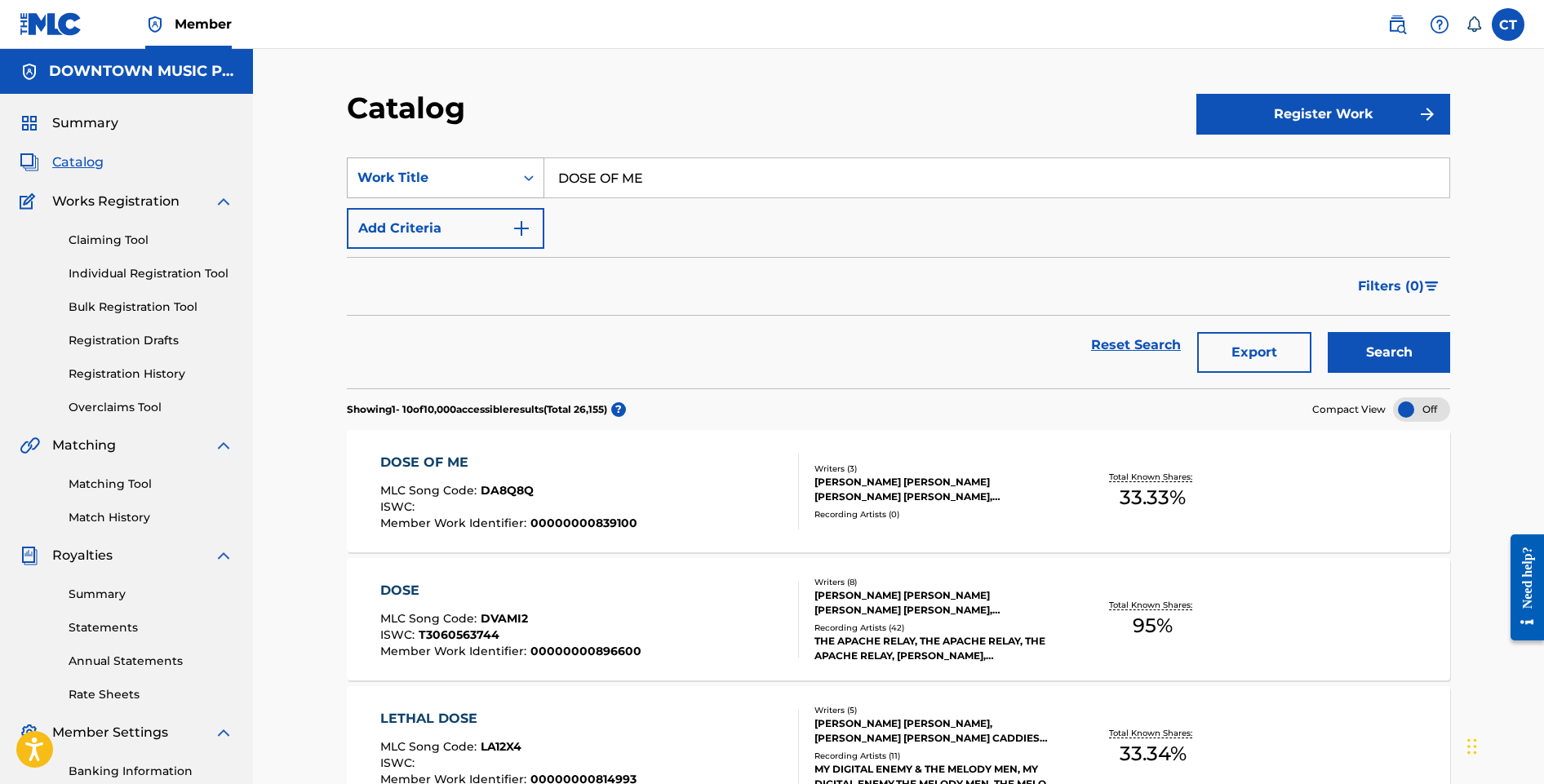
drag, startPoint x: 658, startPoint y: 179, endPoint x: 530, endPoint y: 166, distance: 128.7
click at [530, 166] on div "SearchWithCriteria2794b4ba-20b8-482b-8cb8-7f8b4620e049 Work Title DOSE OF ME" at bounding box center [898, 177] width 1103 height 41
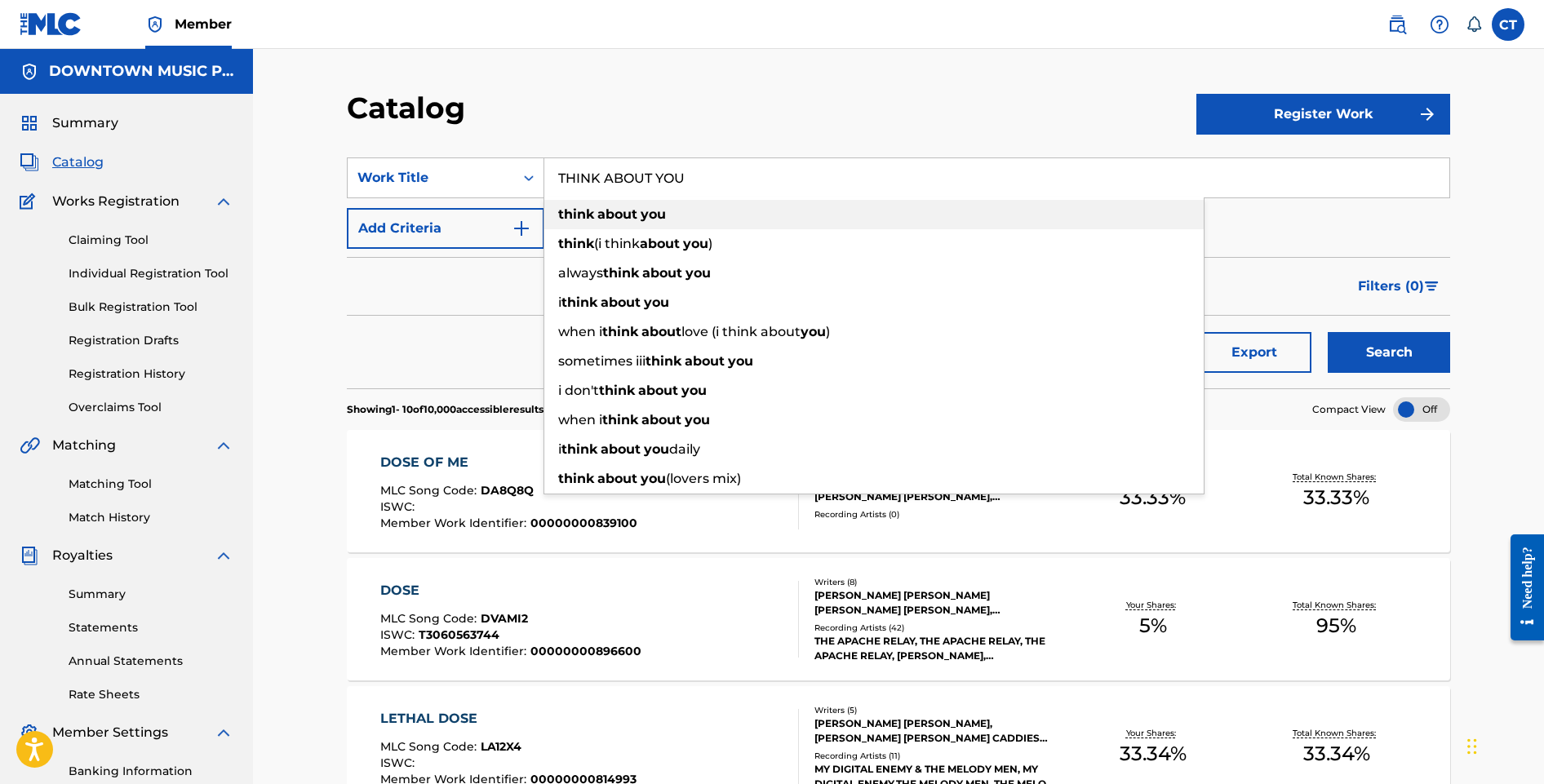
click at [559, 208] on strong "think" at bounding box center [576, 214] width 36 height 16
type input "think about you"
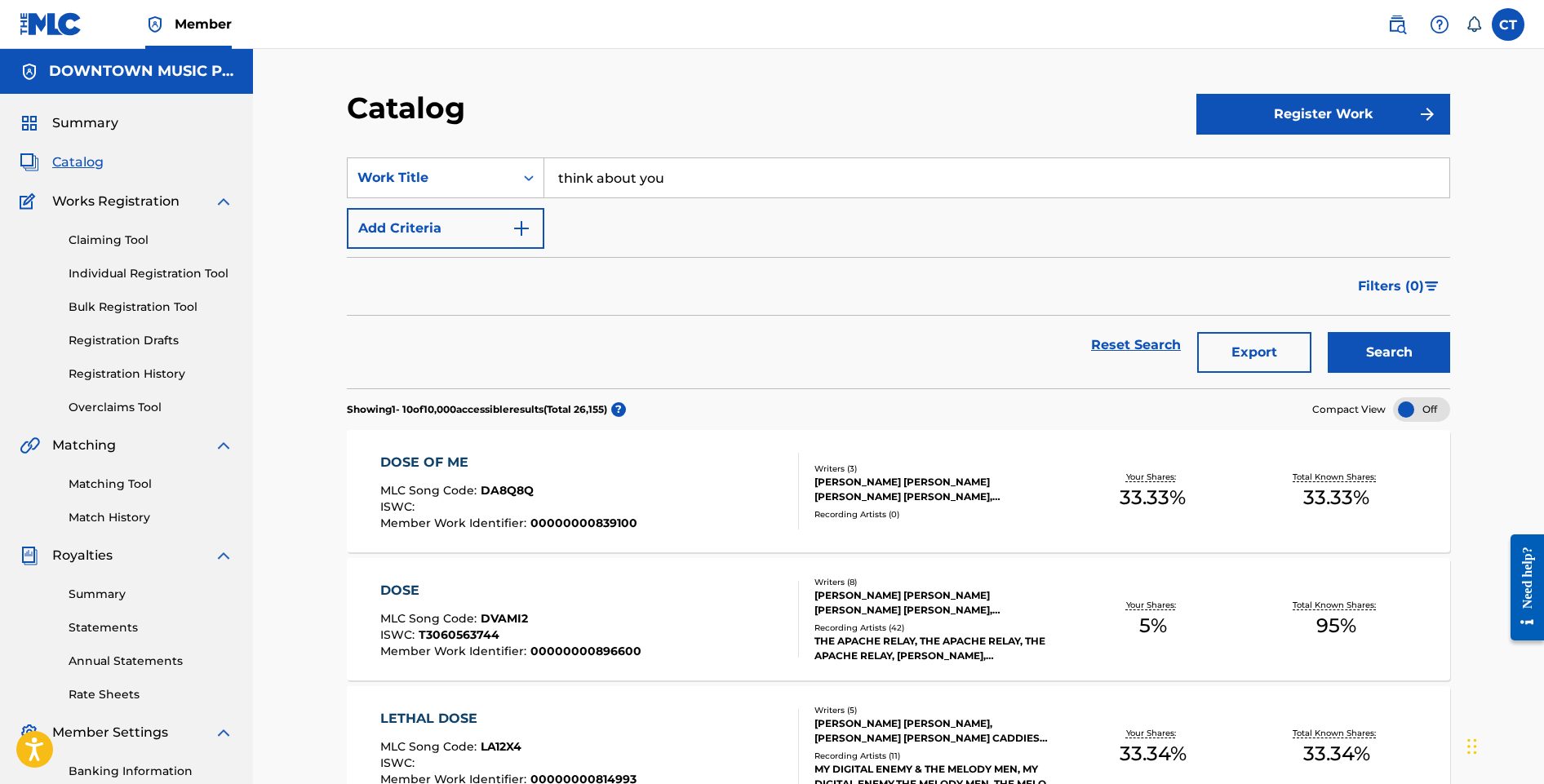
click at [536, 235] on button "Add Criteria" at bounding box center [445, 228] width 197 height 41
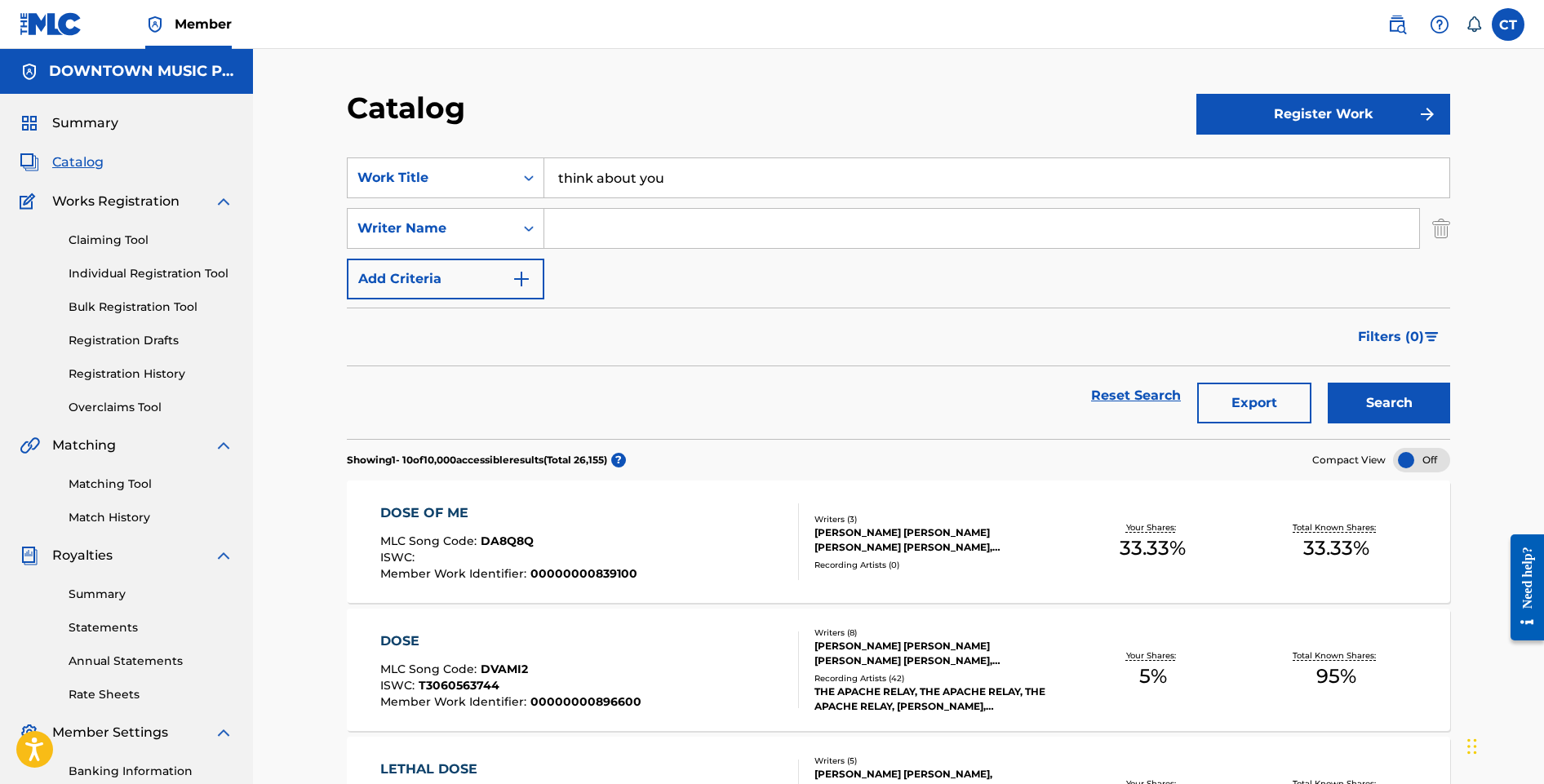
click at [582, 243] on input "Search Form" at bounding box center [982, 228] width 875 height 39
type input "AMBERSLEY"
click at [1328, 382] on button "Search" at bounding box center [1388, 402] width 123 height 41
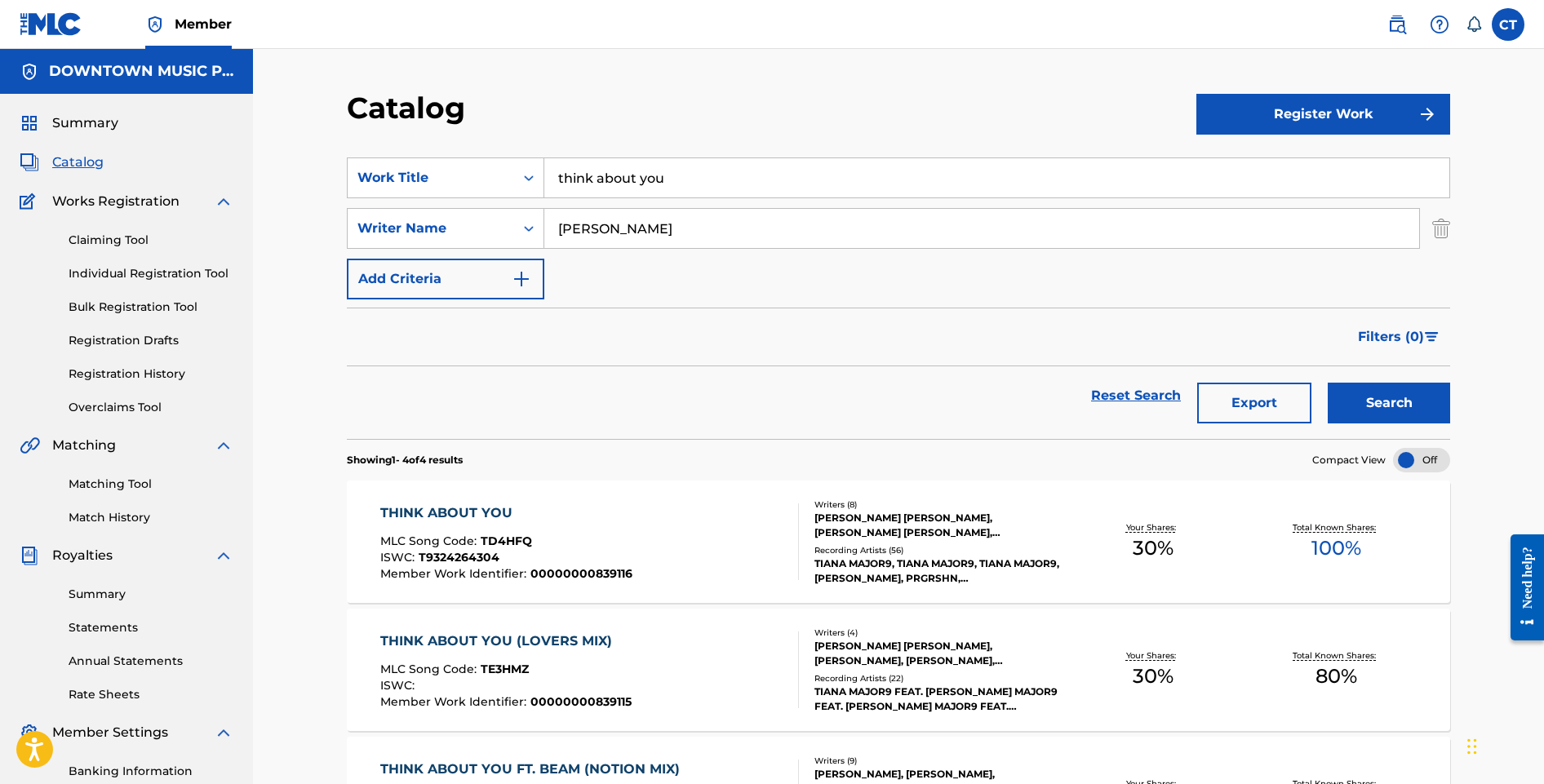
click at [666, 541] on div "THINK ABOUT YOU MLC Song Code : TD4HFQ ISWC : T9324264304 Member Work Identifie…" at bounding box center [589, 541] width 419 height 76
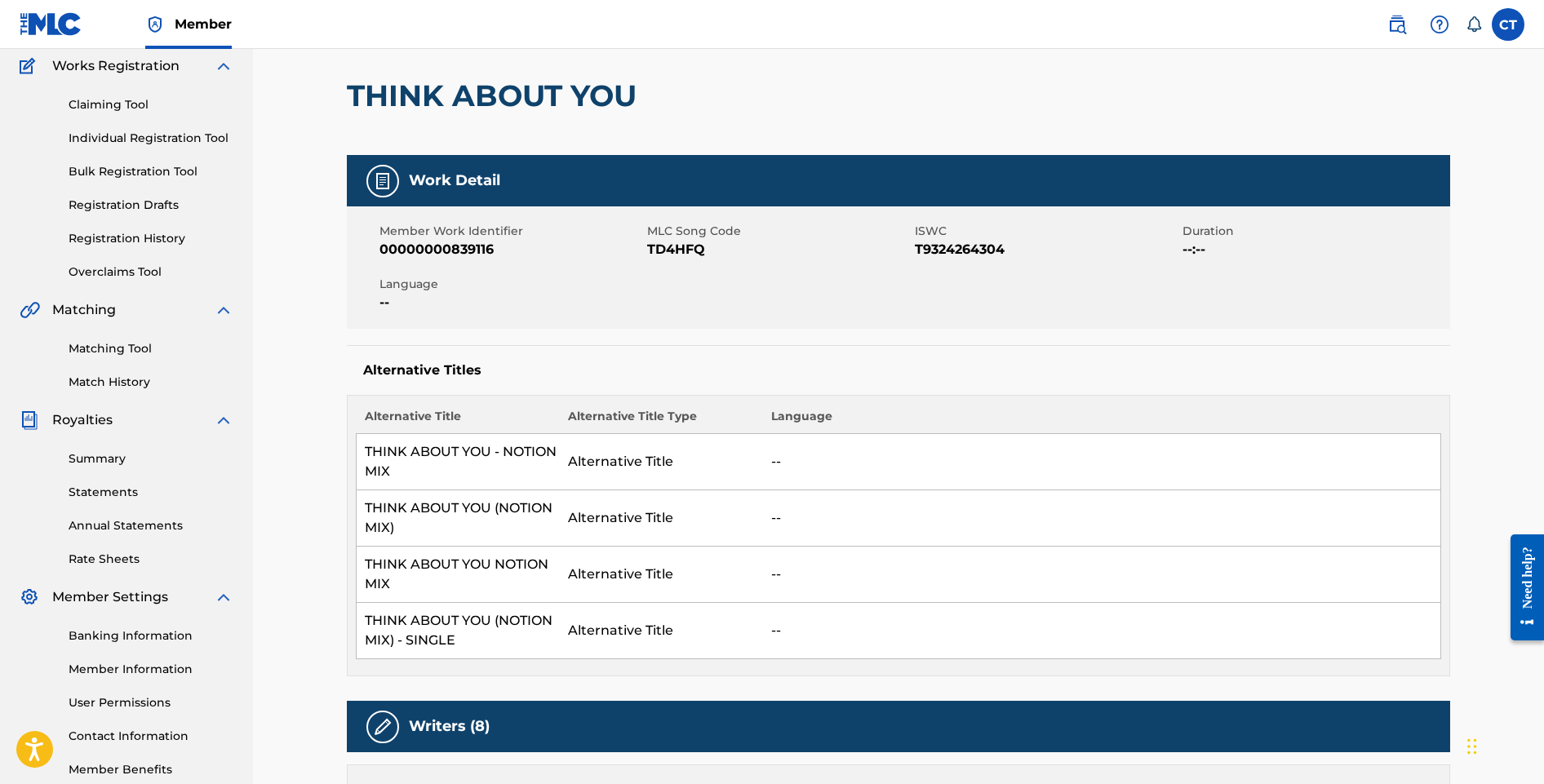
scroll to position [123, 0]
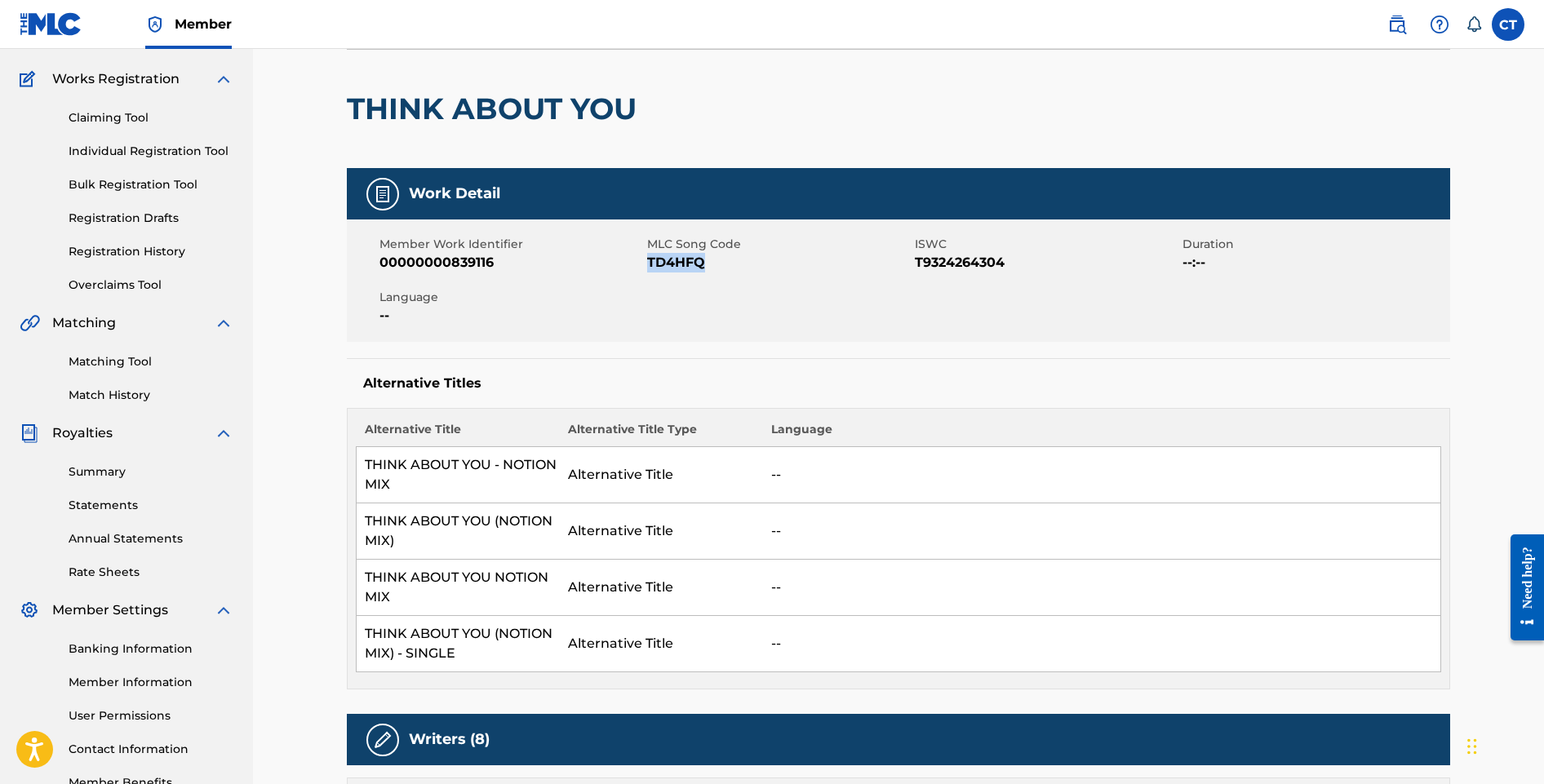
drag, startPoint x: 719, startPoint y: 265, endPoint x: 649, endPoint y: 259, distance: 70.3
click at [649, 259] on span "TD4HFQ" at bounding box center [778, 262] width 263 height 20
copy span "TD4HFQ"
